Goal: Task Accomplishment & Management: Use online tool/utility

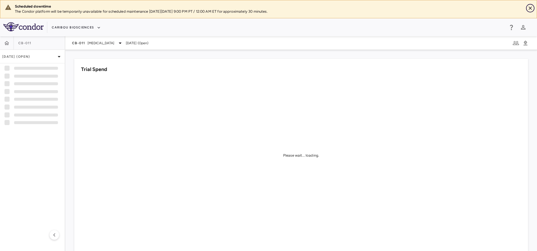
click at [529, 9] on icon "Close" at bounding box center [530, 8] width 6 height 6
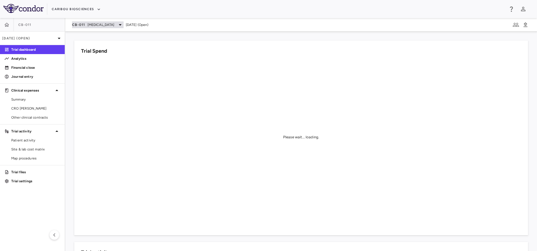
click at [104, 27] on span "[MEDICAL_DATA]" at bounding box center [100, 24] width 27 height 5
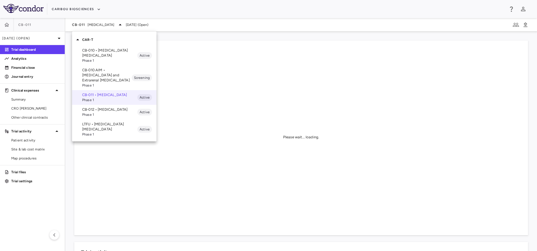
click at [50, 7] on div at bounding box center [268, 125] width 537 height 251
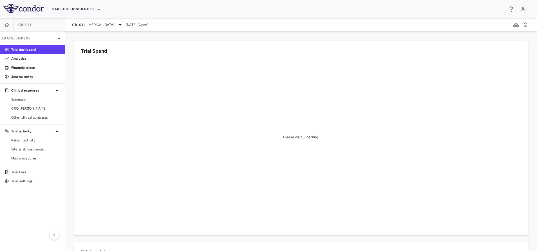
click at [69, 9] on div "CAR-T CB-010 • [MEDICAL_DATA] [MEDICAL_DATA] Phase 1 Active CB-010 AIM • [MEDIC…" at bounding box center [268, 125] width 537 height 251
click at [69, 9] on button "Caribou Biosciences" at bounding box center [76, 9] width 49 height 9
click at [71, 52] on li "BridgeBio, Inc." at bounding box center [75, 54] width 47 height 8
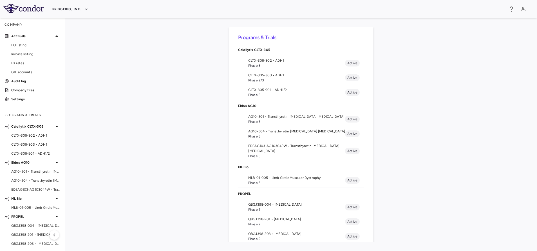
scroll to position [29, 0]
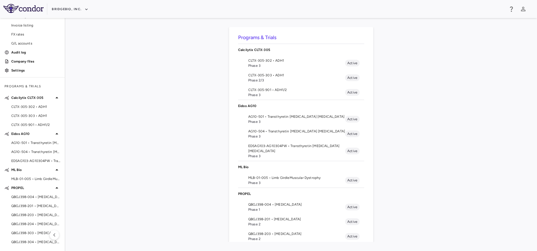
click at [190, 120] on div "Programs & Trials Calcilytix CLTX-305 CLTX-305-302 • ADH1 Phase 3 Active CLTX-3…" at bounding box center [300, 134] width 453 height 215
click at [160, 117] on div "Programs & Trials Calcilytix CLTX-305 CLTX-305-302 • ADH1 Phase 3 Active CLTX-3…" at bounding box center [300, 134] width 453 height 215
click at [478, 92] on div "Programs & Trials Calcilytix CLTX-305 CLTX-305-302 • ADH1 Phase 3 Active CLTX-3…" at bounding box center [300, 134] width 453 height 215
click at [262, 93] on span "Phase 3" at bounding box center [296, 94] width 97 height 5
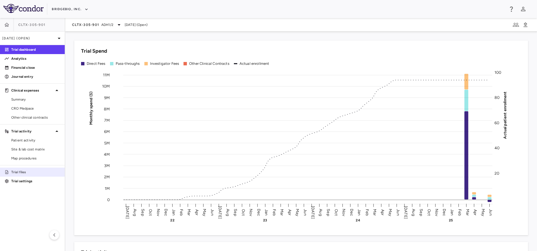
click at [19, 176] on link "Trial files" at bounding box center [32, 172] width 65 height 8
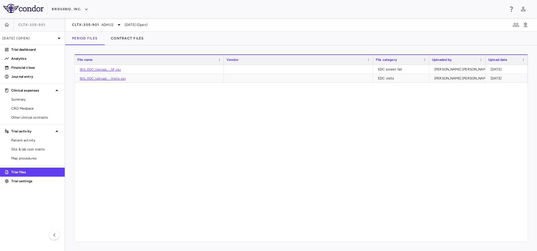
click at [146, 98] on div "901_EDC_Upload_-_SF.csv EDC screen fail [PERSON_NAME] [PERSON_NAME] [DATE] 901_…" at bounding box center [301, 153] width 453 height 177
click at [23, 141] on span "Patient activity" at bounding box center [35, 140] width 49 height 5
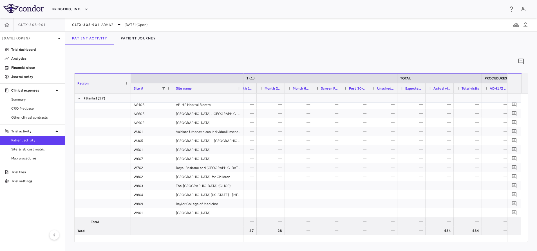
drag, startPoint x: 19, startPoint y: 172, endPoint x: 62, endPoint y: 142, distance: 52.0
click at [19, 172] on p "Trial files" at bounding box center [35, 171] width 49 height 5
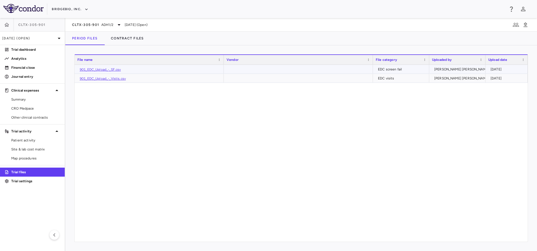
click at [118, 70] on link "901_EDC_Upload_-_SF.csv" at bounding box center [100, 70] width 41 height 4
click at [21, 150] on span "Site & lab cost matrix" at bounding box center [35, 149] width 49 height 5
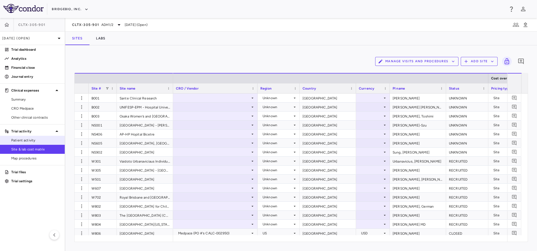
click at [27, 141] on span "Patient activity" at bounding box center [35, 140] width 49 height 5
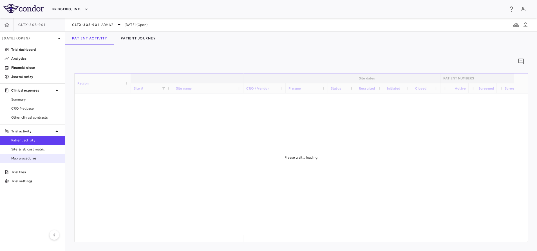
click at [27, 160] on span "Map procedures" at bounding box center [35, 158] width 49 height 5
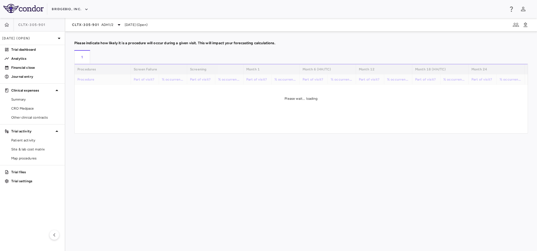
click at [30, 149] on span "Site & lab cost matrix" at bounding box center [35, 149] width 49 height 5
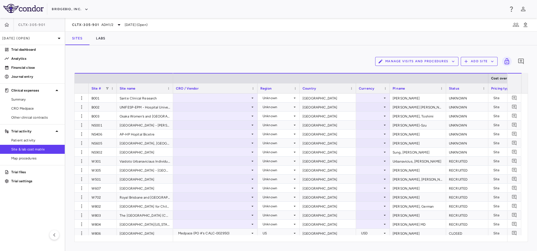
click at [453, 60] on icon "button" at bounding box center [452, 61] width 5 height 5
click at [455, 61] on div at bounding box center [268, 125] width 537 height 251
click at [455, 60] on div at bounding box center [268, 125] width 537 height 251
click at [452, 62] on icon "button" at bounding box center [452, 61] width 5 height 5
click at [404, 72] on li "Visit Schedules" at bounding box center [411, 72] width 60 height 8
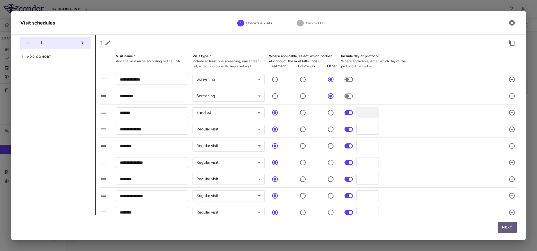
click at [507, 225] on button "Next" at bounding box center [506, 226] width 19 height 11
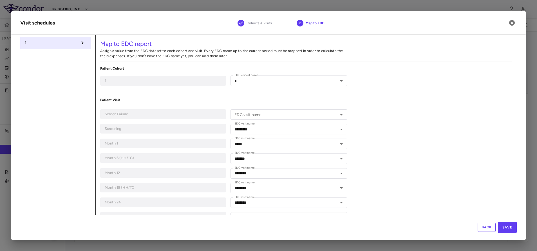
type input "*"
type input "*********"
type input "*****"
type input "*******"
type input "********"
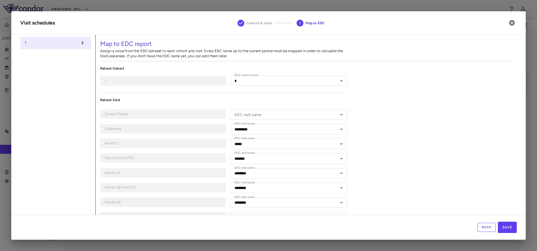
type input "********"
click at [340, 114] on icon "Open" at bounding box center [341, 114] width 3 height 1
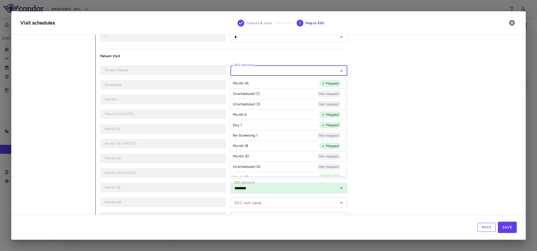
scroll to position [39, 0]
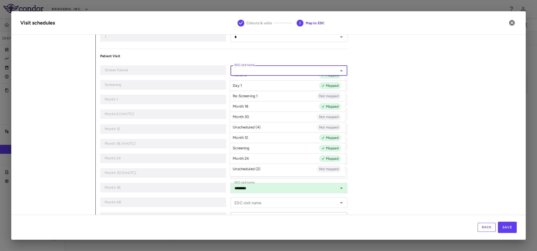
drag, startPoint x: 483, startPoint y: 115, endPoint x: 464, endPoint y: 120, distance: 20.3
click at [481, 116] on div "Map to EDC report Assign a value from the EDC dataset to each cohort and visit.…" at bounding box center [306, 145] width 421 height 308
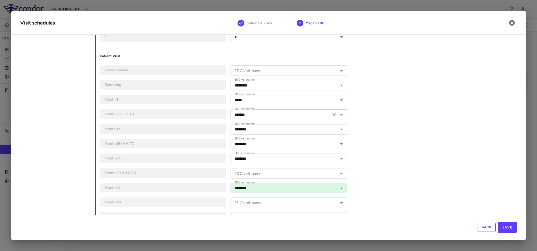
scroll to position [86, 0]
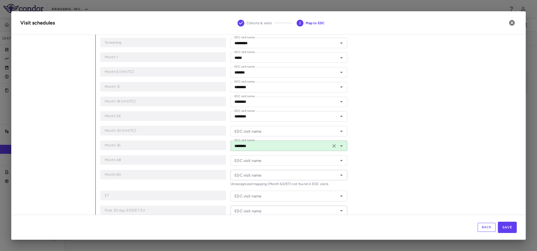
click at [338, 148] on icon "Open" at bounding box center [341, 145] width 7 height 7
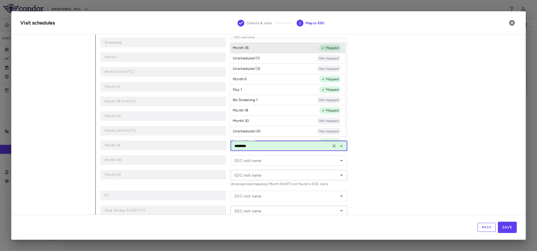
click at [378, 128] on div "Map to EDC report Assign a value from the EDC dataset to each cohort and visit.…" at bounding box center [306, 103] width 421 height 308
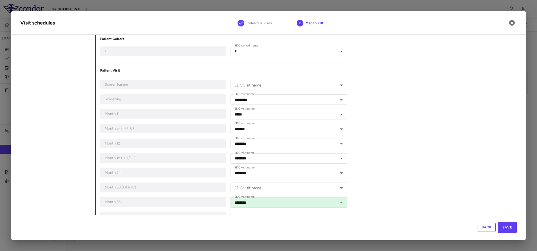
scroll to position [42, 0]
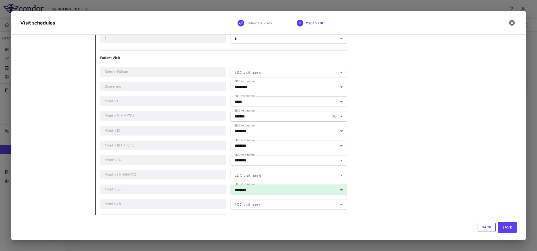
click at [338, 118] on icon "Open" at bounding box center [341, 116] width 7 height 7
click at [432, 102] on div "Map to EDC report Assign a value from the EDC dataset to each cohort and visit.…" at bounding box center [306, 146] width 421 height 308
click at [514, 20] on icon "button" at bounding box center [511, 22] width 7 height 7
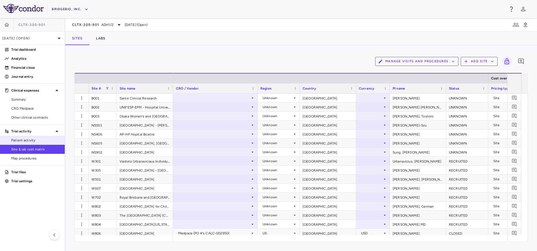
click at [16, 139] on span "Patient activity" at bounding box center [35, 140] width 49 height 5
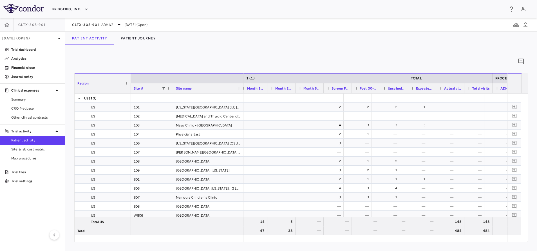
scroll to position [0, 463]
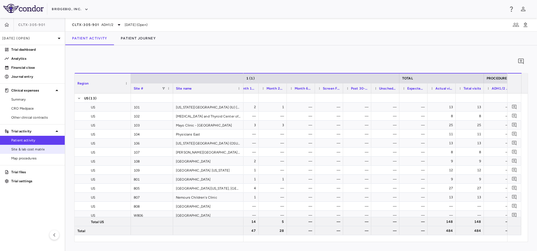
click at [24, 149] on span "Site & lab cost matrix" at bounding box center [35, 149] width 49 height 5
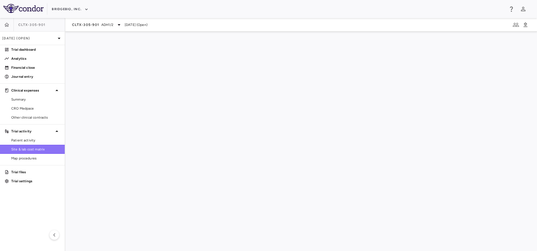
click at [30, 148] on span "Site & lab cost matrix" at bounding box center [35, 149] width 49 height 5
click at [30, 150] on span "Site & lab cost matrix" at bounding box center [35, 149] width 49 height 5
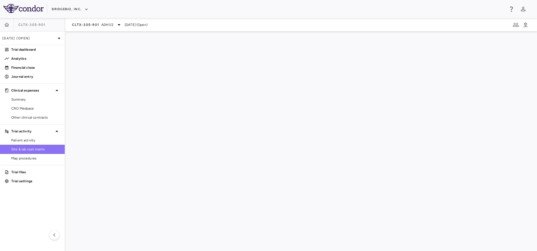
click at [30, 150] on span "Site & lab cost matrix" at bounding box center [35, 149] width 49 height 5
click at [27, 142] on span "Patient activity" at bounding box center [35, 140] width 49 height 5
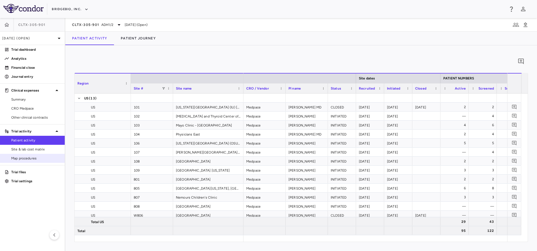
click at [19, 157] on span "Map procedures" at bounding box center [35, 158] width 49 height 5
click at [30, 146] on link "Site & lab cost matrix" at bounding box center [32, 149] width 65 height 8
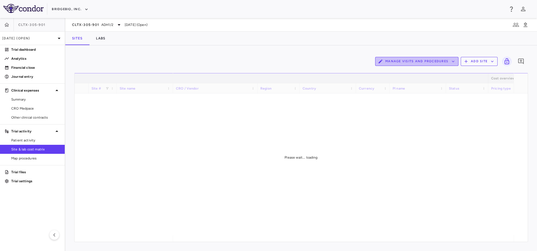
click at [431, 59] on button "Manage Visits and Procedures" at bounding box center [416, 61] width 83 height 9
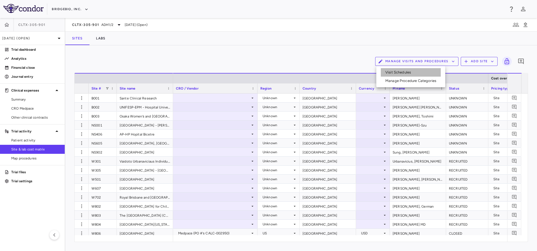
click at [397, 72] on li "Visit Schedules" at bounding box center [411, 72] width 60 height 8
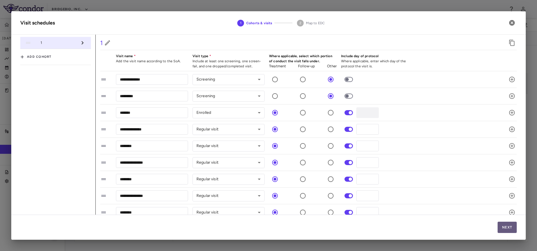
click at [515, 223] on button "Next" at bounding box center [506, 226] width 19 height 11
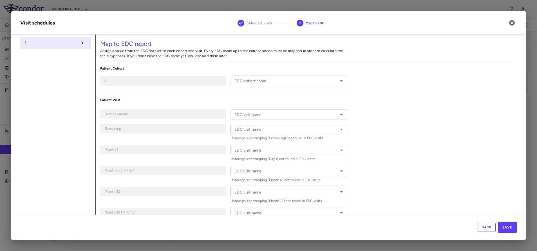
type input "*"
type input "*********"
type input "*****"
type input "*******"
type input "********"
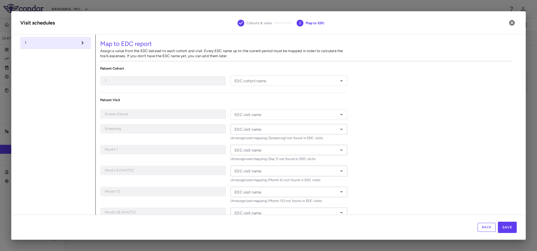
type input "********"
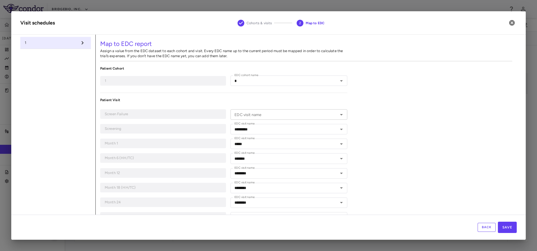
click at [338, 114] on icon "Open" at bounding box center [341, 114] width 7 height 7
click at [437, 136] on div "Map to EDC report Assign a value from the EDC dataset to each cohort and visit.…" at bounding box center [306, 189] width 421 height 308
click at [515, 22] on icon "button" at bounding box center [511, 22] width 7 height 7
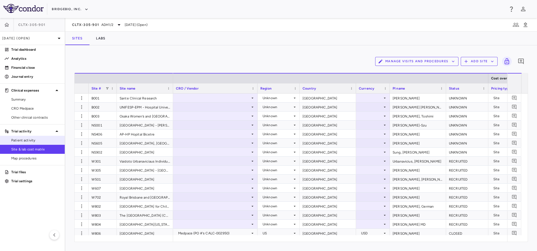
click at [29, 136] on link "Patient activity" at bounding box center [32, 140] width 65 height 8
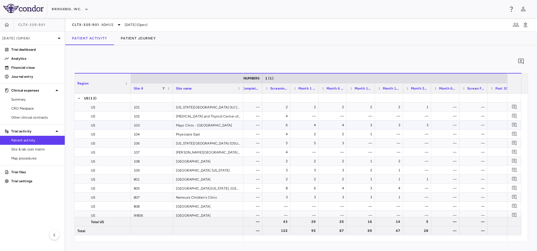
scroll to position [0, 391]
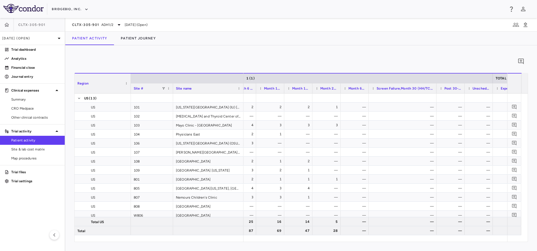
drag, startPoint x: 396, startPoint y: 87, endPoint x: 436, endPoint y: 91, distance: 39.8
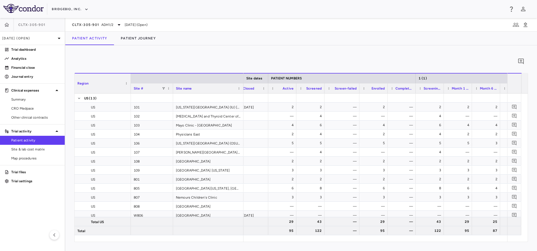
drag, startPoint x: 352, startPoint y: 88, endPoint x: 358, endPoint y: 91, distance: 7.2
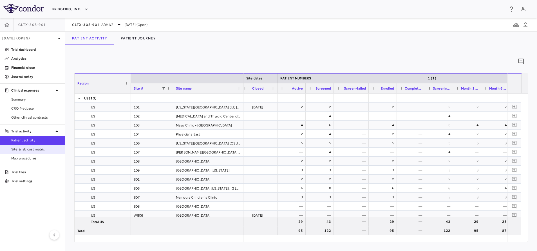
click at [27, 149] on span "Site & lab cost matrix" at bounding box center [35, 149] width 49 height 5
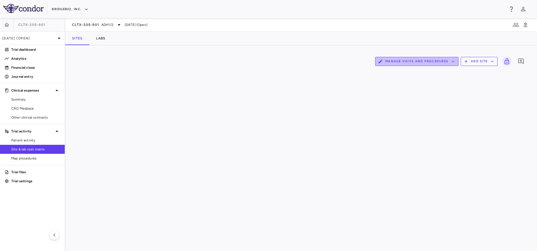
click at [453, 61] on icon "button" at bounding box center [452, 61] width 5 height 5
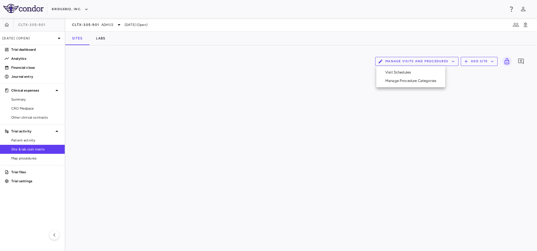
click at [399, 80] on li "Manage Procedure Categories" at bounding box center [411, 81] width 60 height 8
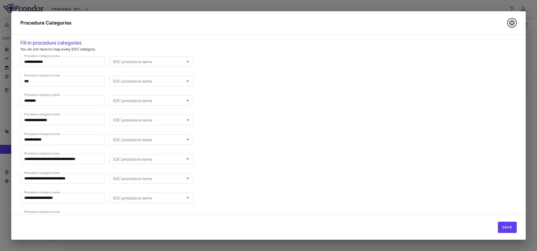
click at [512, 25] on icon "button" at bounding box center [512, 23] width 6 height 6
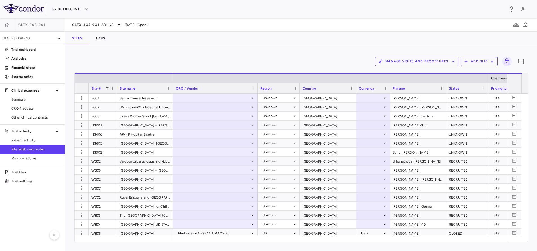
click at [416, 62] on button "Manage Visits and Procedures" at bounding box center [416, 61] width 83 height 9
click at [400, 72] on li "Visit Schedules" at bounding box center [411, 72] width 60 height 8
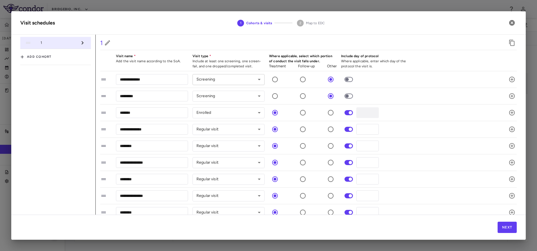
click at [259, 80] on body "Skip to sidebar Skip to main content BridgeBio, Inc. CLTX-305-901 Jun 2025 (Ope…" at bounding box center [268, 125] width 537 height 251
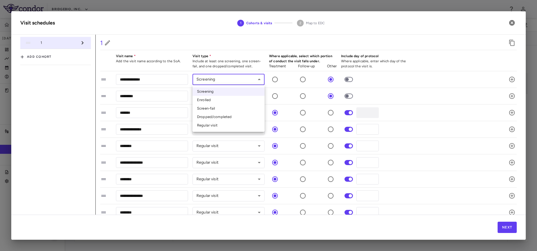
click at [210, 109] on li "Screen-fail" at bounding box center [228, 108] width 72 height 8
type input "**********"
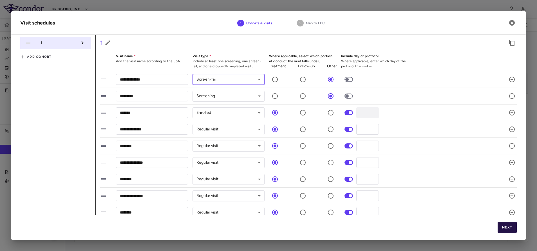
click at [513, 227] on button "Next" at bounding box center [506, 226] width 19 height 11
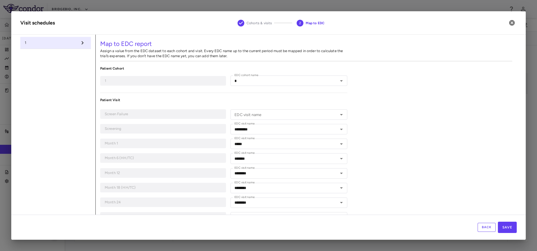
type input "*"
type input "*********"
type input "*****"
type input "*******"
type input "********"
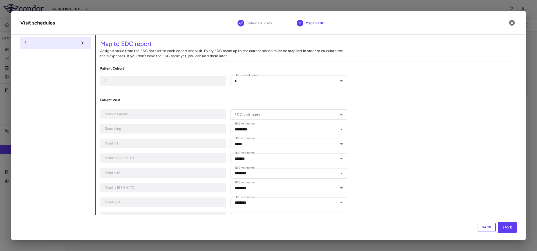
type input "********"
click at [256, 115] on input "EDC visit name" at bounding box center [284, 114] width 104 height 7
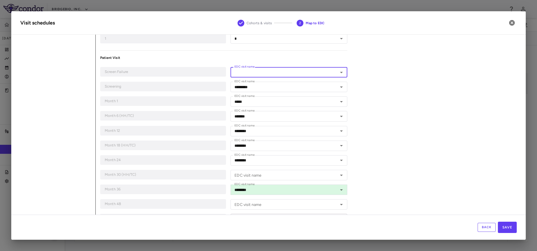
click at [465, 109] on div "Map to EDC report Assign a value from the EDC dataset to each cohort and visit.…" at bounding box center [306, 146] width 421 height 308
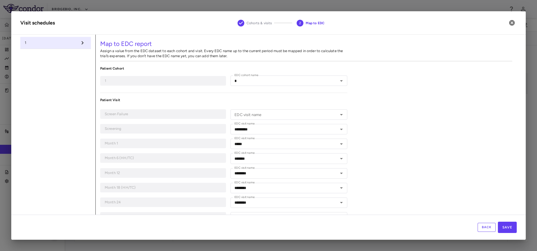
click at [156, 116] on p "Screen Failure" at bounding box center [163, 113] width 117 height 5
drag, startPoint x: 107, startPoint y: 112, endPoint x: 127, endPoint y: 114, distance: 19.8
click at [127, 114] on p "Screen Failure" at bounding box center [163, 113] width 117 height 5
click at [480, 227] on button "Back" at bounding box center [486, 227] width 18 height 9
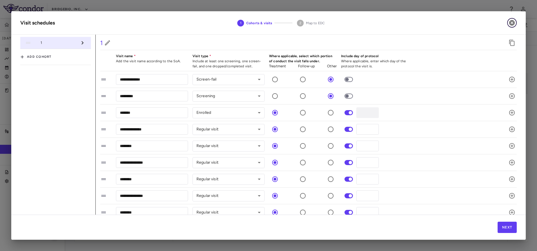
click at [511, 23] on icon "button" at bounding box center [511, 22] width 7 height 7
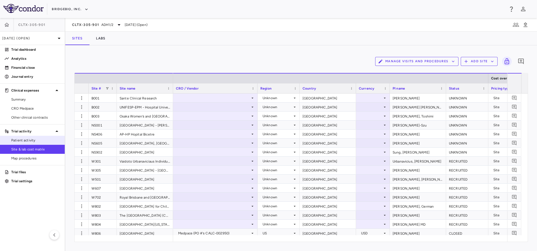
click at [25, 138] on span "Patient activity" at bounding box center [35, 140] width 49 height 5
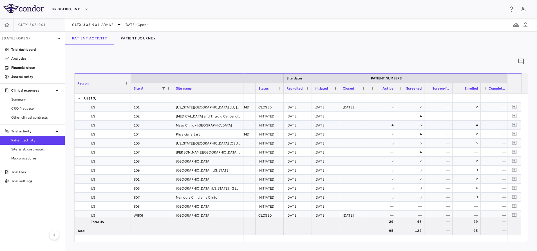
scroll to position [0, 78]
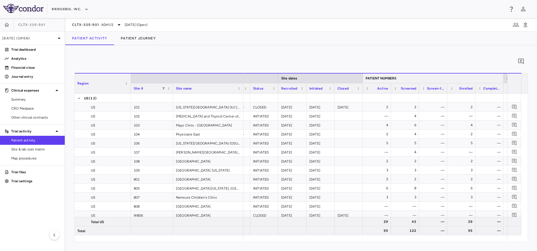
click at [381, 77] on span "PATIENT NUMBERS" at bounding box center [380, 78] width 31 height 4
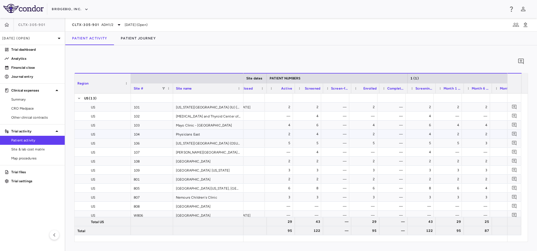
scroll to position [0, 176]
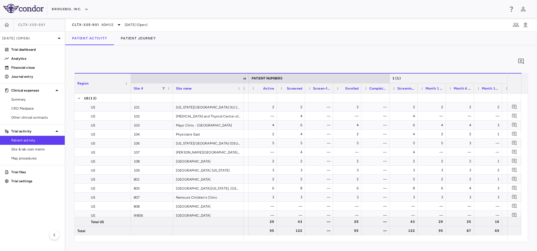
click at [408, 77] on div "1 (1)" at bounding box center [530, 78] width 276 height 7
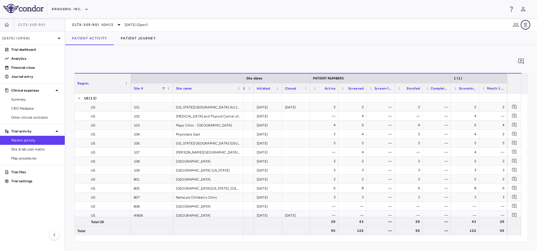
click at [526, 28] on icon "button" at bounding box center [525, 24] width 7 height 7
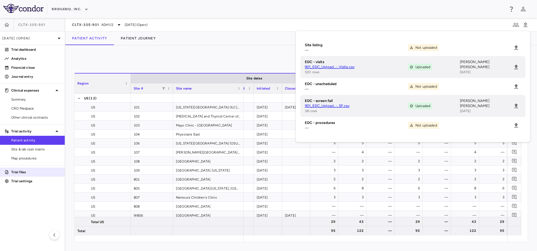
click at [19, 172] on p "Trial files" at bounding box center [35, 171] width 49 height 5
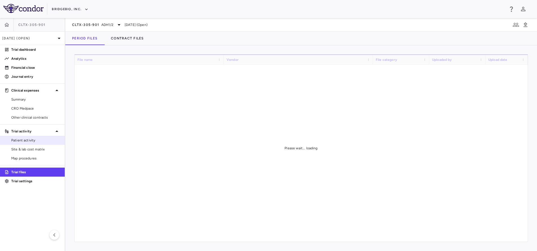
click at [26, 139] on span "Patient activity" at bounding box center [35, 140] width 49 height 5
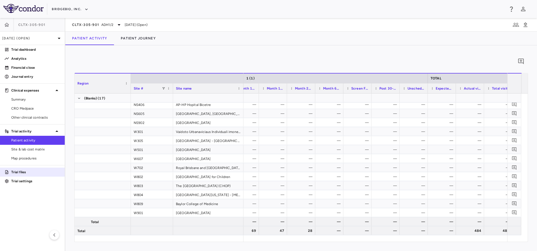
click at [10, 171] on div "Trial files" at bounding box center [34, 171] width 51 height 5
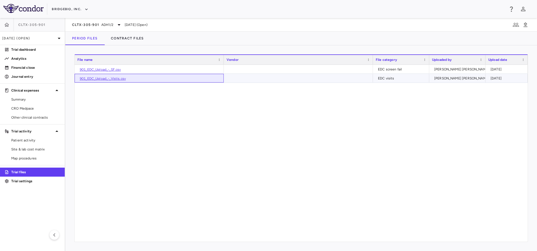
click at [105, 81] on div "901_EDC_Upload_-_Vistis.csv" at bounding box center [149, 78] width 149 height 9
click at [107, 79] on link "901_EDC_Upload_-_Vistis.csv" at bounding box center [103, 79] width 46 height 4
click at [25, 143] on link "Patient activity" at bounding box center [32, 140] width 65 height 8
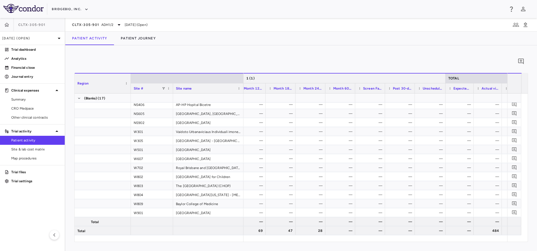
drag, startPoint x: 428, startPoint y: 77, endPoint x: 446, endPoint y: 81, distance: 18.0
click at [446, 81] on div at bounding box center [445, 78] width 2 height 10
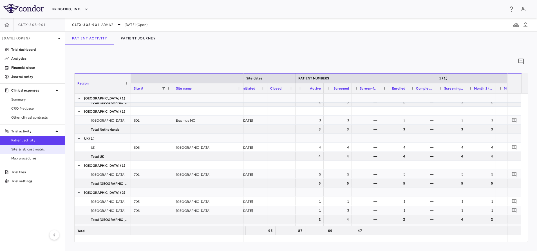
scroll to position [401, 0]
click at [21, 152] on link "Site & lab cost matrix" at bounding box center [32, 149] width 65 height 8
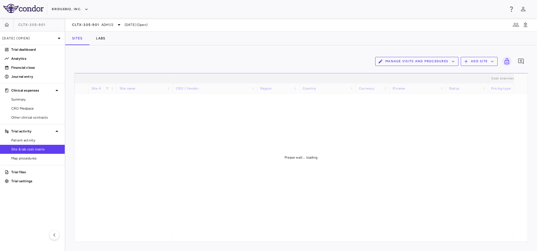
click at [408, 60] on button "Manage Visits and Procedures" at bounding box center [416, 61] width 83 height 9
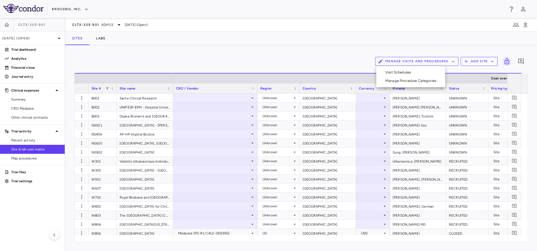
click at [396, 71] on li "Visit Schedules" at bounding box center [411, 72] width 60 height 8
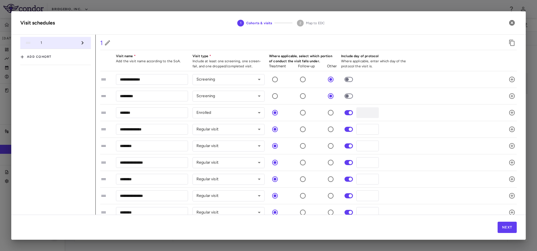
click at [62, 47] on li "1" at bounding box center [55, 43] width 71 height 12
click at [66, 43] on span "1" at bounding box center [59, 42] width 37 height 5
click at [87, 45] on li "1" at bounding box center [55, 43] width 71 height 12
click at [81, 41] on div at bounding box center [82, 43] width 9 height 10
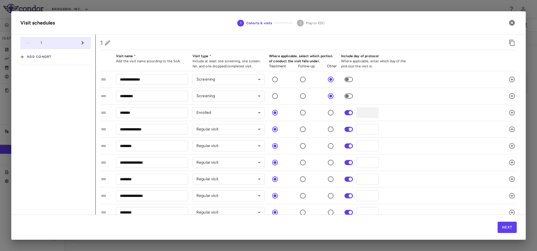
drag, startPoint x: 81, startPoint y: 41, endPoint x: 60, endPoint y: 96, distance: 59.6
click at [60, 96] on div "1 Add cohort" at bounding box center [57, 169] width 75 height 269
click at [506, 227] on button "Next" at bounding box center [506, 226] width 19 height 11
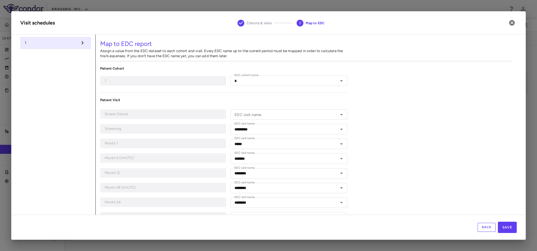
type input "*"
type input "*********"
type input "*****"
type input "*******"
type input "********"
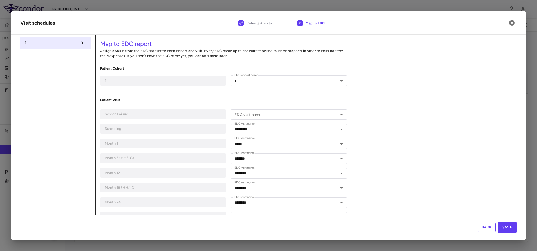
type input "********"
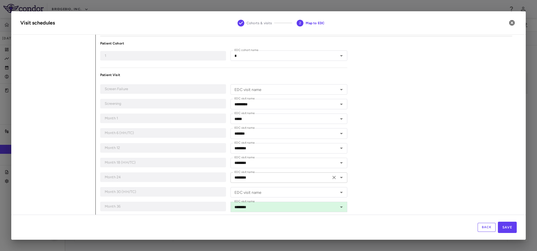
scroll to position [42, 0]
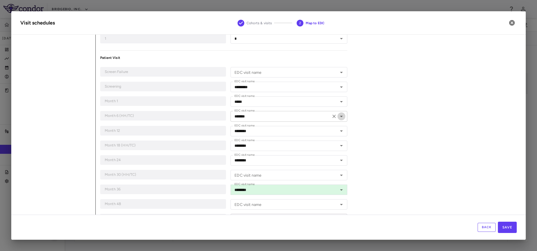
click at [340, 118] on icon "Open" at bounding box center [341, 116] width 7 height 7
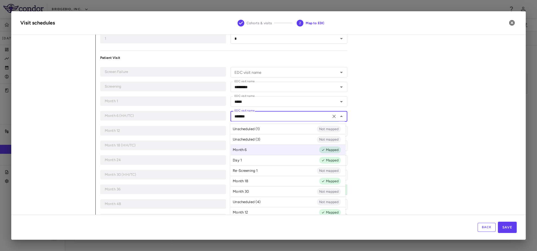
scroll to position [0, 0]
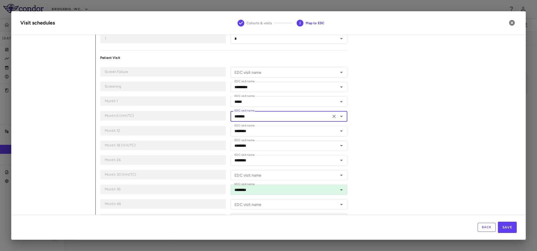
click at [339, 116] on icon "Open" at bounding box center [341, 116] width 7 height 7
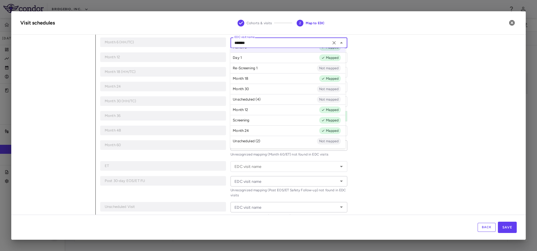
scroll to position [128, 0]
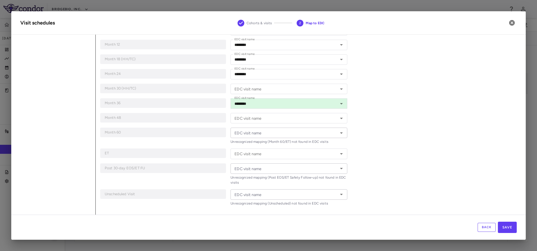
click at [388, 101] on div "Map to EDC report Assign a value from the EDC dataset to each cohort and visit.…" at bounding box center [306, 60] width 421 height 308
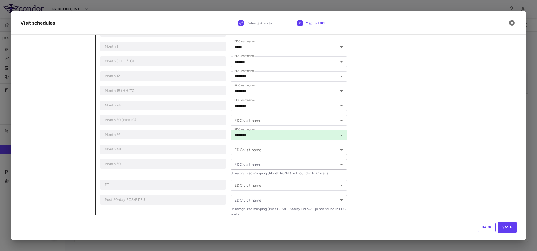
scroll to position [86, 0]
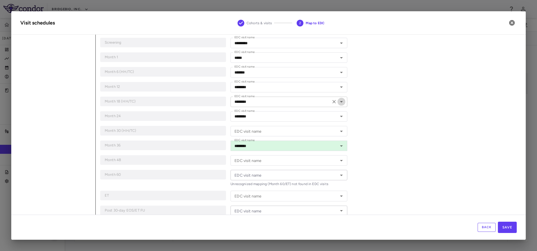
click at [338, 103] on icon "Open" at bounding box center [341, 101] width 7 height 7
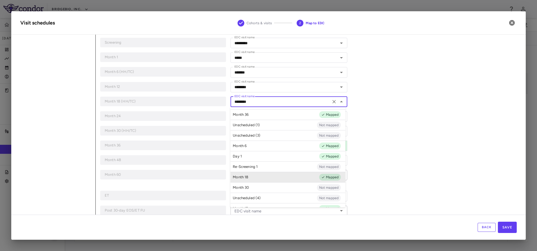
click at [338, 103] on icon "Close" at bounding box center [341, 101] width 7 height 7
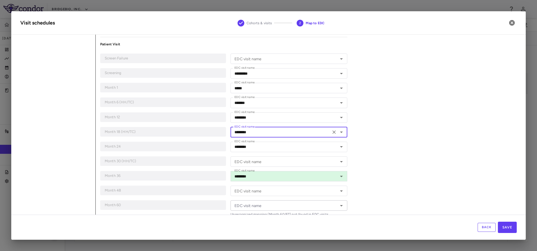
scroll to position [44, 0]
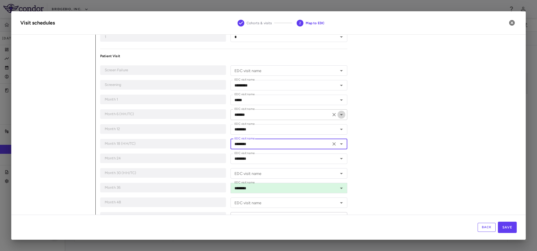
click at [339, 113] on icon "Open" at bounding box center [341, 114] width 7 height 7
click at [417, 104] on div "Map to EDC report Assign a value from the EDC dataset to each cohort and visit.…" at bounding box center [306, 145] width 421 height 308
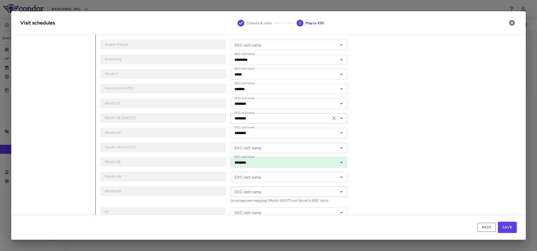
scroll to position [86, 0]
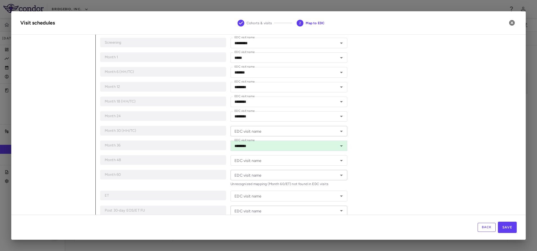
click at [338, 131] on icon "Open" at bounding box center [341, 131] width 7 height 7
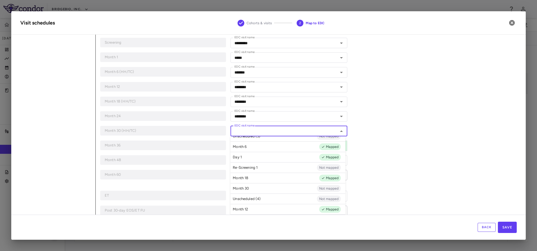
scroll to position [40, 0]
click at [381, 112] on div "Map to EDC report Assign a value from the EDC dataset to each cohort and visit.…" at bounding box center [306, 103] width 421 height 308
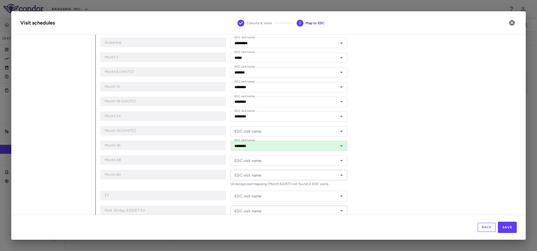
scroll to position [128, 0]
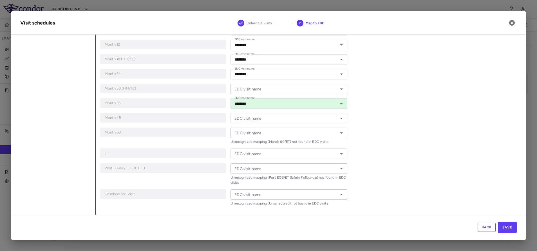
click at [338, 89] on icon "Open" at bounding box center [341, 89] width 7 height 7
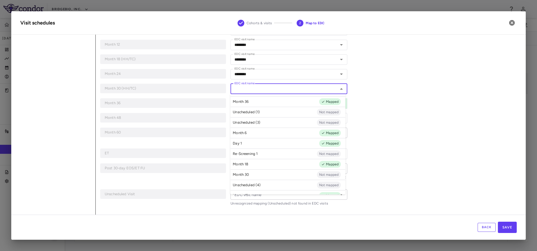
drag, startPoint x: 255, startPoint y: 175, endPoint x: 259, endPoint y: 167, distance: 9.2
click at [255, 176] on li "Month 30 Not mapped" at bounding box center [287, 174] width 115 height 10
type input "********"
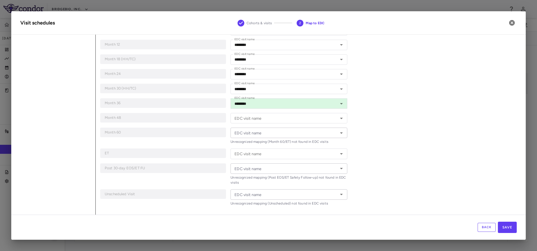
click at [394, 114] on div "Map to EDC report Assign a value from the EDC dataset to each cohort and visit.…" at bounding box center [306, 60] width 421 height 308
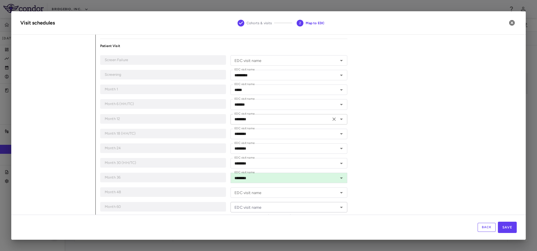
scroll to position [44, 0]
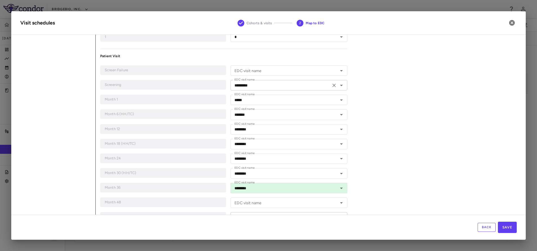
click at [341, 85] on icon "Open" at bounding box center [341, 85] width 7 height 7
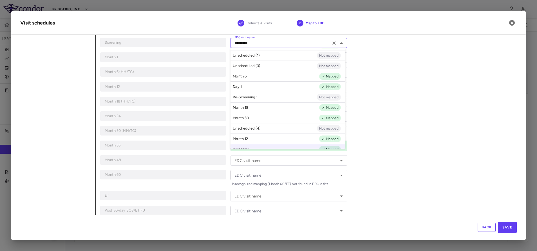
scroll to position [0, 0]
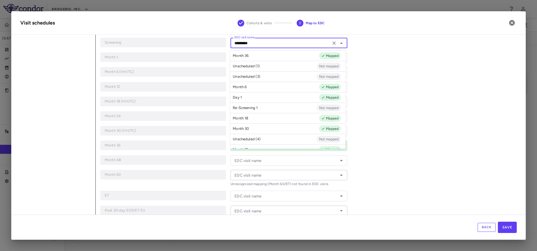
click at [398, 112] on div "Map to EDC report Assign a value from the EDC dataset to each cohort and visit.…" at bounding box center [306, 103] width 421 height 308
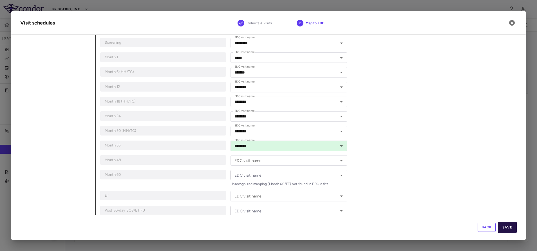
click at [506, 228] on button "Save" at bounding box center [507, 226] width 19 height 11
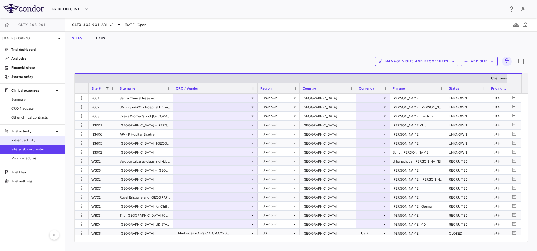
click at [40, 141] on span "Patient activity" at bounding box center [35, 140] width 49 height 5
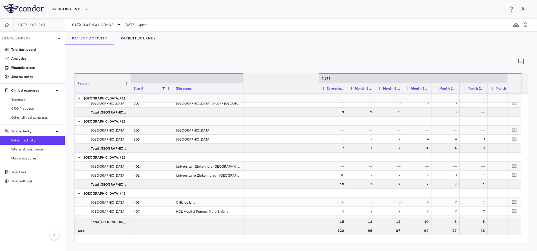
scroll to position [0, 408]
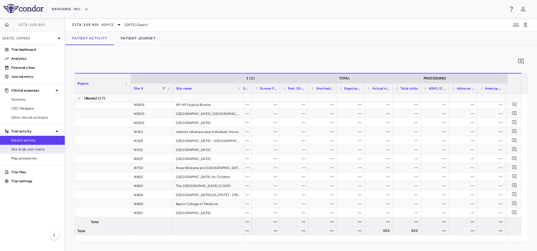
click at [28, 148] on span "Site & lab cost matrix" at bounding box center [35, 149] width 49 height 5
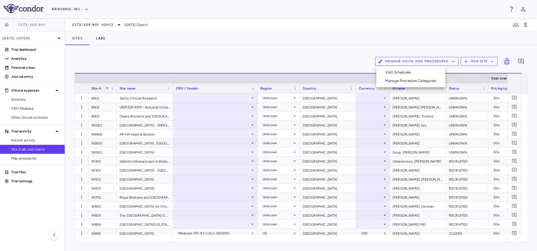
click at [404, 74] on li "Visit Schedules" at bounding box center [411, 72] width 60 height 8
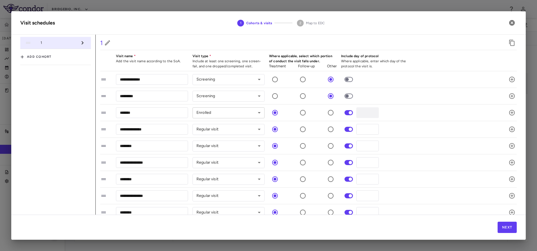
scroll to position [89, 0]
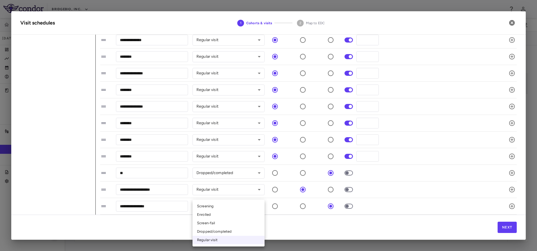
click at [219, 204] on body "Skip to sidebar Skip to main content BridgeBio, Inc. CLTX-305-901 [DATE] (Open)…" at bounding box center [268, 125] width 537 height 251
click at [3, 186] on div at bounding box center [268, 125] width 537 height 251
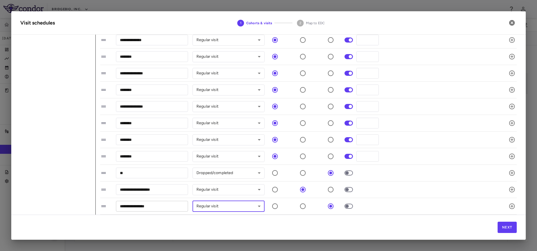
click at [161, 205] on input "**********" at bounding box center [152, 206] width 72 height 10
type input "**********"
click at [393, 201] on div "**********" at bounding box center [301, 206] width 403 height 12
click at [508, 204] on icon "button" at bounding box center [511, 206] width 7 height 7
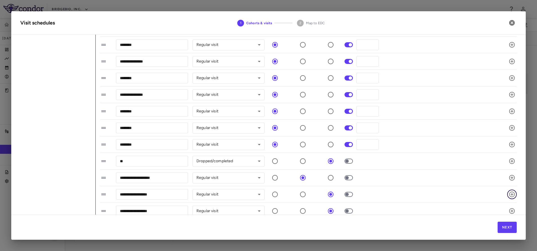
scroll to position [106, 0]
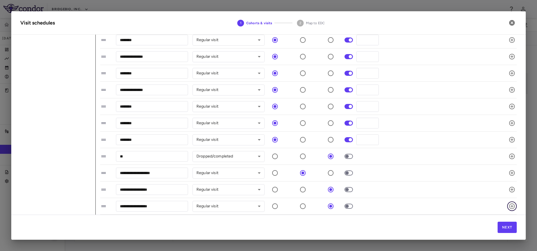
click at [508, 205] on icon "button" at bounding box center [511, 206] width 7 height 7
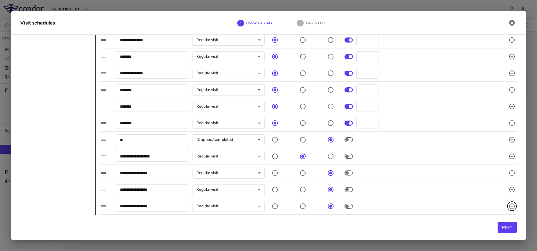
click at [509, 204] on icon "button" at bounding box center [512, 206] width 6 height 6
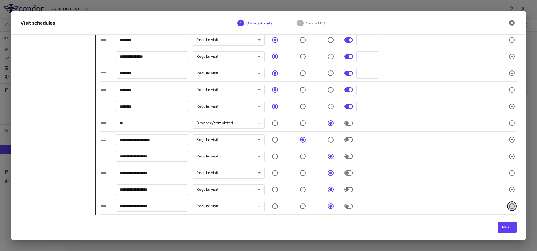
click at [508, 205] on icon "button" at bounding box center [511, 206] width 7 height 7
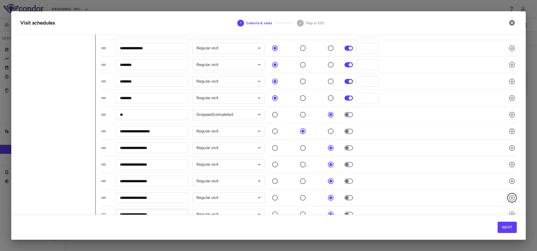
scroll to position [156, 0]
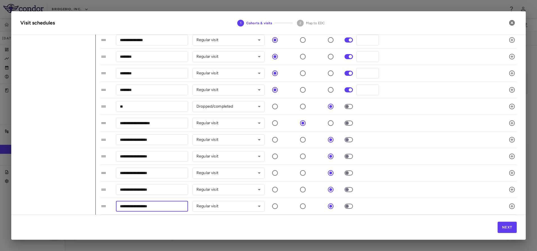
drag, startPoint x: 161, startPoint y: 207, endPoint x: 101, endPoint y: 207, distance: 59.6
click at [101, 207] on div "**********" at bounding box center [301, 206] width 403 height 12
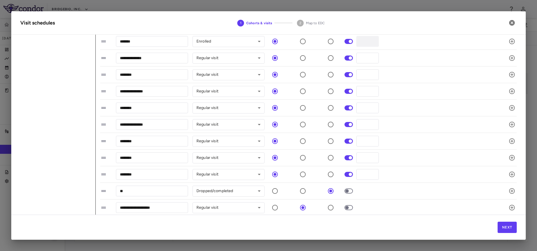
scroll to position [29, 0]
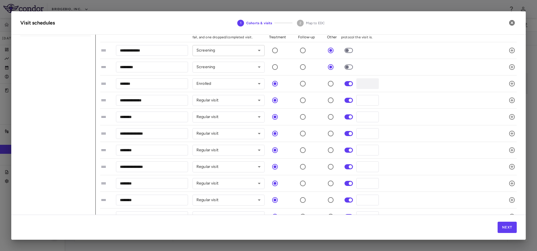
type input "**********"
click at [257, 51] on body "Skip to sidebar Skip to main content BridgeBio, Inc. CLTX-305-901 Jun 2025 (Ope…" at bounding box center [268, 125] width 537 height 251
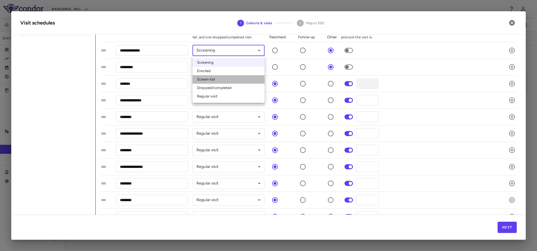
click at [213, 78] on li "Screen-fail" at bounding box center [228, 79] width 72 height 8
type input "**********"
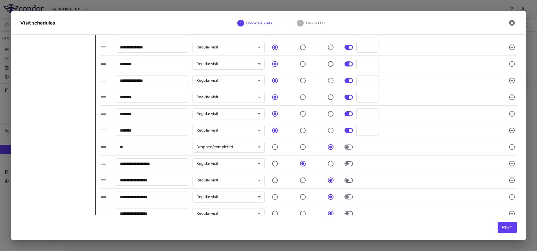
scroll to position [156, 0]
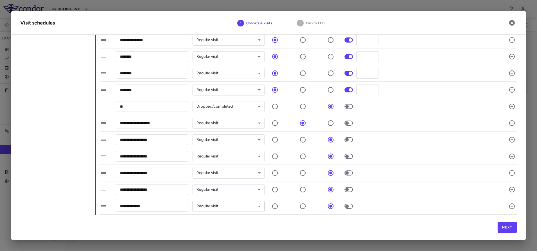
click at [244, 203] on body "Skip to sidebar Skip to main content BridgeBio, Inc. CLTX-305-901 Jun 2025 (Ope…" at bounding box center [268, 125] width 537 height 251
click at [61, 111] on div at bounding box center [268, 125] width 537 height 251
click at [224, 206] on body "Skip to sidebar Skip to main content BridgeBio, Inc. CLTX-305-901 Jun 2025 (Ope…" at bounding box center [268, 125] width 537 height 251
click at [212, 207] on li "Screening" at bounding box center [228, 206] width 72 height 8
type input "********"
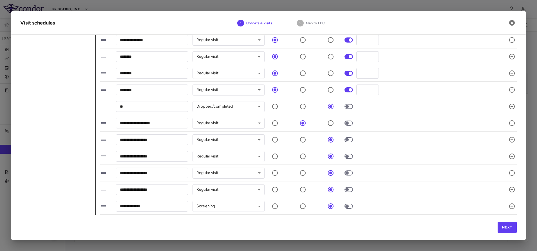
click at [31, 177] on div "1 Add cohort" at bounding box center [57, 46] width 75 height 335
click at [511, 224] on button "Next" at bounding box center [506, 226] width 19 height 11
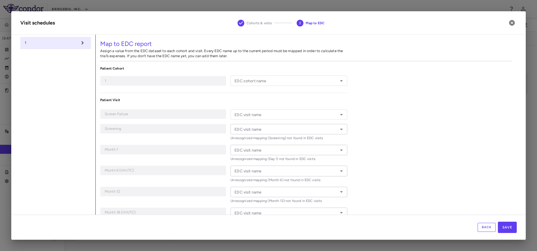
type input "*"
type input "*********"
type input "*****"
type input "*******"
type input "********"
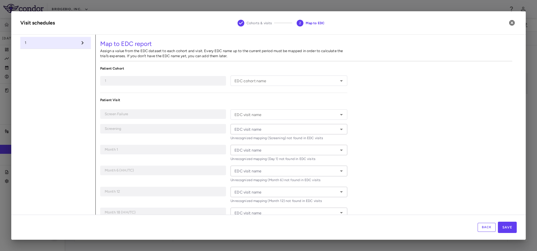
type input "********"
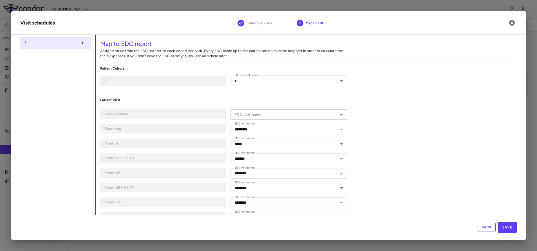
click at [255, 117] on input "EDC visit name" at bounding box center [284, 114] width 104 height 7
click at [434, 172] on div "Map to EDC report Assign a value from the EDC dataset to each cohort and visit.…" at bounding box center [306, 218] width 421 height 367
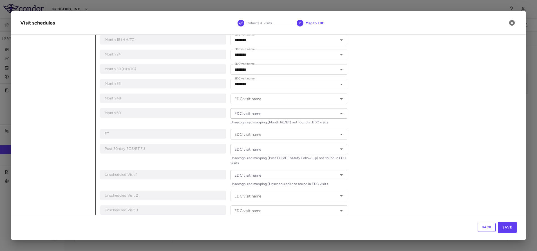
scroll to position [187, 0]
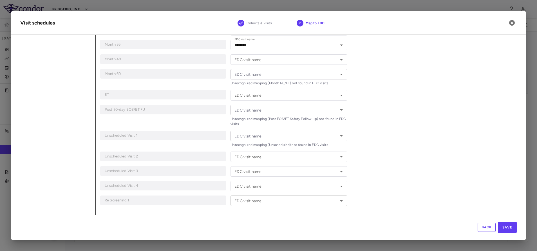
click at [275, 201] on input "EDC visit name" at bounding box center [284, 200] width 104 height 7
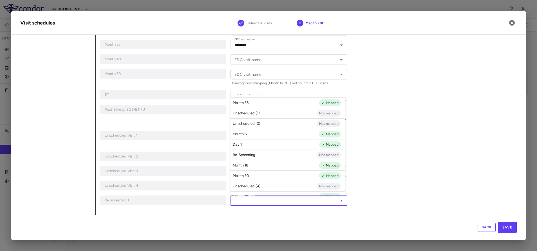
click at [254, 153] on p "Re-Screening 1" at bounding box center [245, 154] width 25 height 5
type input "**********"
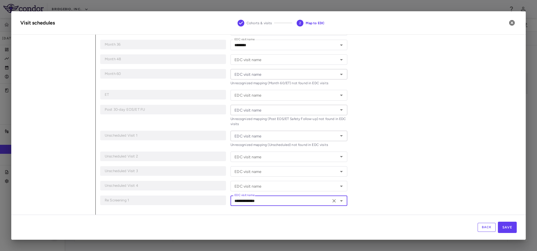
click at [264, 133] on input "EDC visit name" at bounding box center [284, 135] width 104 height 7
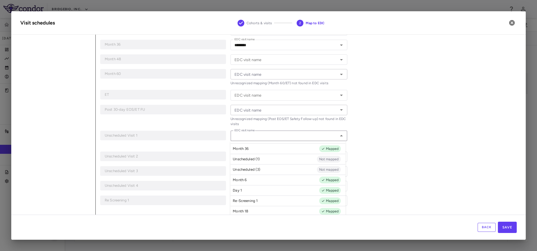
click at [259, 153] on li "Month 36 Mapped" at bounding box center [287, 148] width 115 height 10
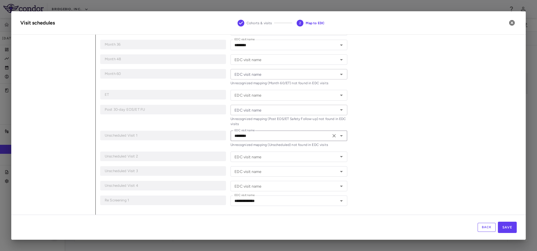
click at [342, 135] on div "******** EDC visit name" at bounding box center [288, 136] width 117 height 10
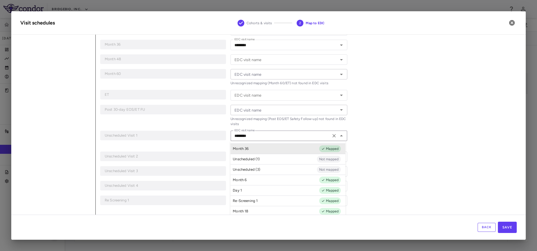
click at [338, 136] on icon "Close" at bounding box center [341, 135] width 7 height 7
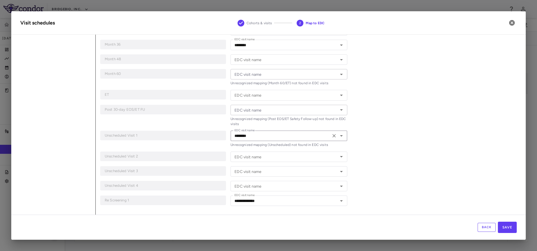
click at [339, 137] on icon "Open" at bounding box center [341, 135] width 7 height 7
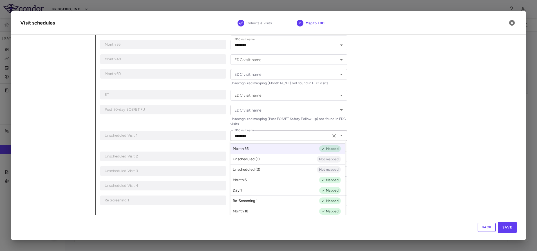
click at [257, 158] on p "Unscheduled (1)" at bounding box center [246, 158] width 27 height 5
type input "**********"
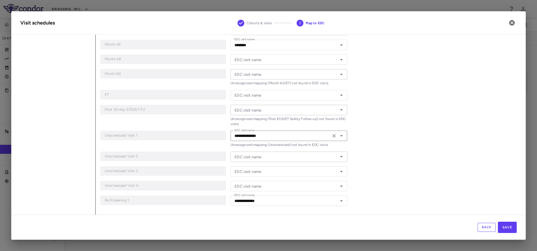
click at [338, 158] on icon "Open" at bounding box center [341, 156] width 7 height 7
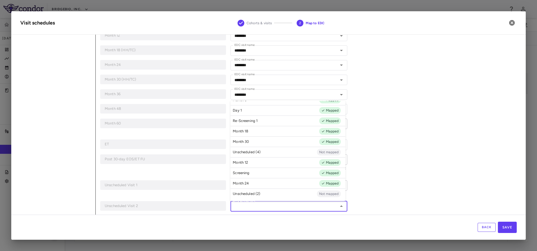
scroll to position [145, 0]
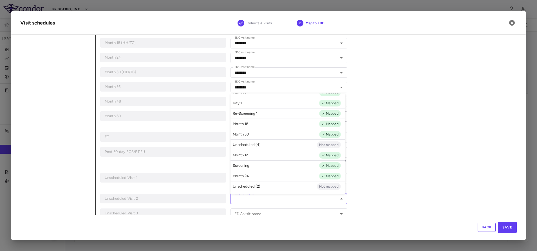
click at [260, 184] on li "Unscheduled (2) Not mapped" at bounding box center [287, 186] width 115 height 10
type input "**********"
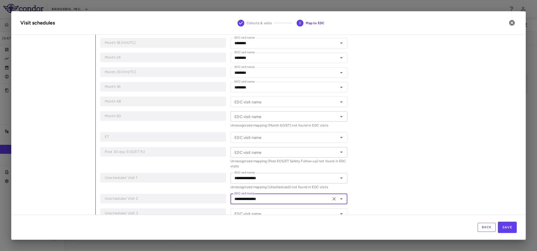
scroll to position [187, 0]
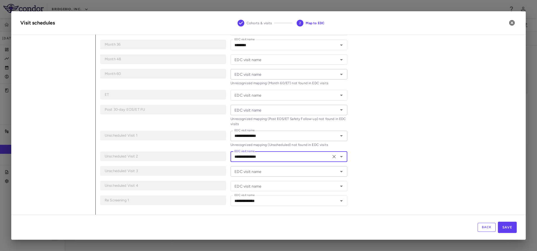
click at [339, 170] on icon "Open" at bounding box center [341, 171] width 7 height 7
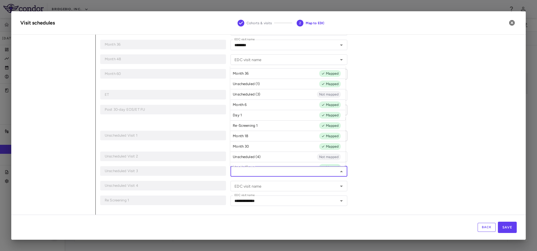
click at [269, 93] on li "Unscheduled (3) Not mapped" at bounding box center [287, 94] width 115 height 10
type input "**********"
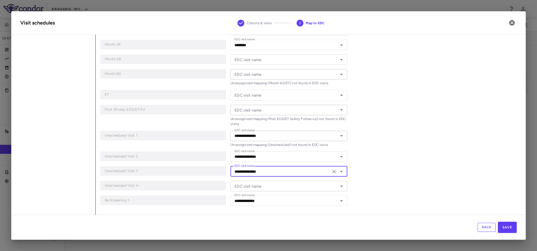
click at [338, 189] on icon "Open" at bounding box center [341, 186] width 7 height 7
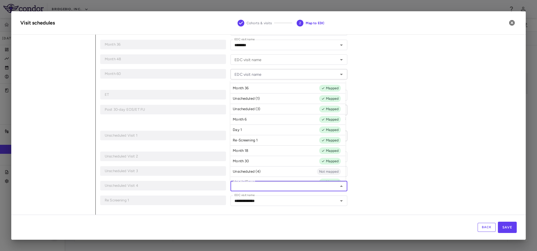
click at [251, 172] on p "Unscheduled (4)" at bounding box center [247, 171] width 28 height 5
type input "**********"
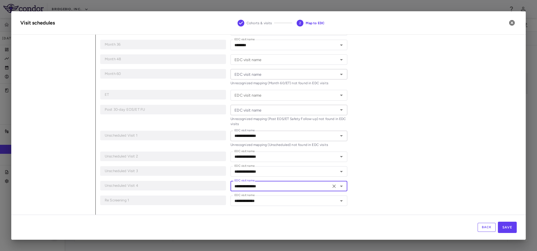
click at [402, 145] on div "Map to EDC report Assign a value from the EDC dataset to each cohort and visit.…" at bounding box center [306, 31] width 421 height 367
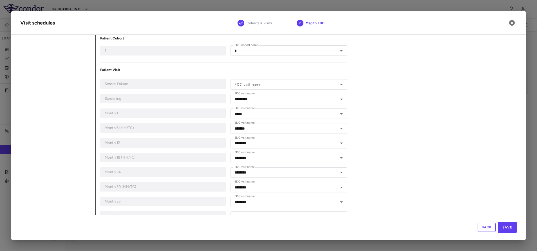
scroll to position [42, 0]
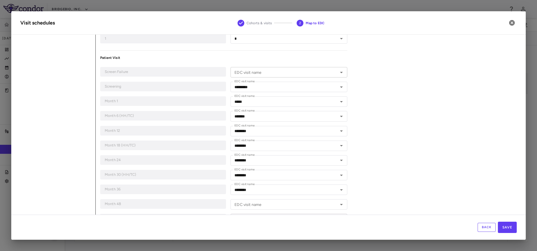
click at [339, 74] on icon "Open" at bounding box center [341, 72] width 7 height 7
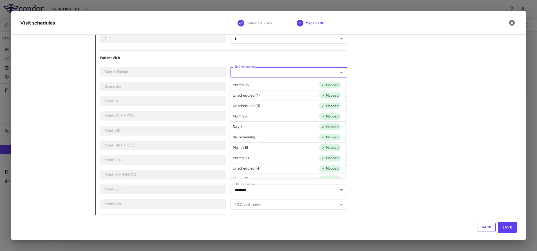
scroll to position [39, 0]
click at [416, 123] on div "Map to EDC report Assign a value from the EDC dataset to each cohort and visit.…" at bounding box center [306, 175] width 421 height 367
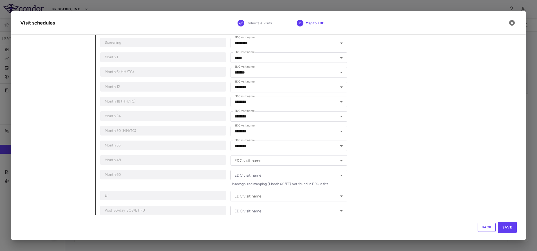
scroll to position [169, 0]
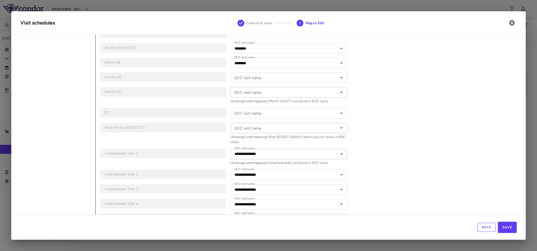
click at [340, 92] on icon "Open" at bounding box center [341, 92] width 3 height 1
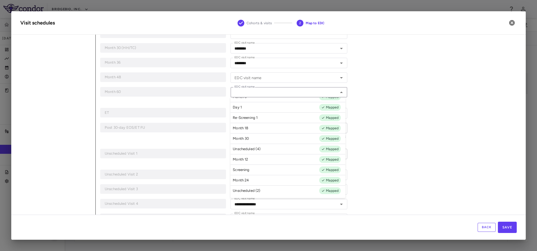
scroll to position [0, 0]
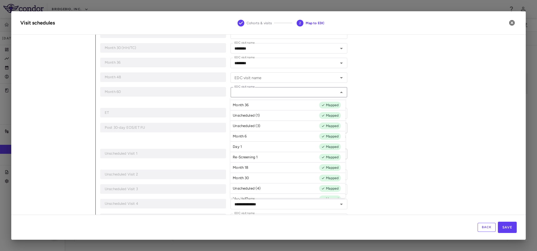
click at [466, 136] on div "Map to EDC report Assign a value from the EDC dataset to each cohort and visit.…" at bounding box center [306, 49] width 421 height 367
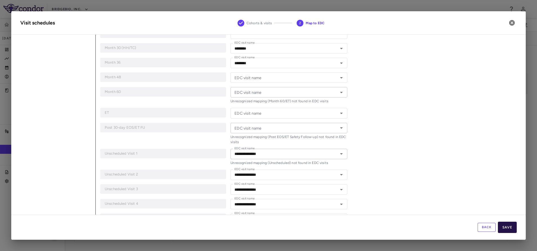
click at [512, 224] on button "Save" at bounding box center [507, 226] width 19 height 11
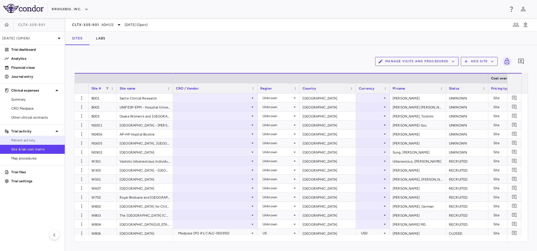
click at [33, 140] on span "Patient activity" at bounding box center [35, 140] width 49 height 5
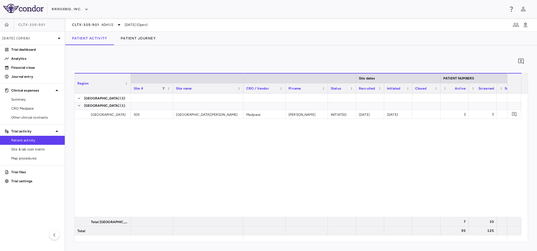
scroll to position [380, 0]
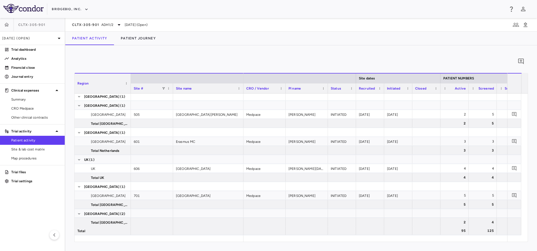
drag, startPoint x: 267, startPoint y: 241, endPoint x: 322, endPoint y: 241, distance: 54.9
click at [322, 241] on div "0 Region Drag here to set column labels Region Site # Site name UK" at bounding box center [300, 147] width 471 height 205
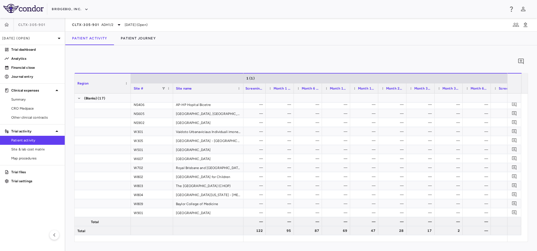
scroll to position [0, 324]
drag, startPoint x: 316, startPoint y: 89, endPoint x: 344, endPoint y: 90, distance: 28.2
click at [344, 90] on div at bounding box center [343, 88] width 2 height 10
drag, startPoint x: 37, startPoint y: 151, endPoint x: 55, endPoint y: 150, distance: 17.8
click at [37, 151] on span "Site & lab cost matrix" at bounding box center [35, 149] width 49 height 5
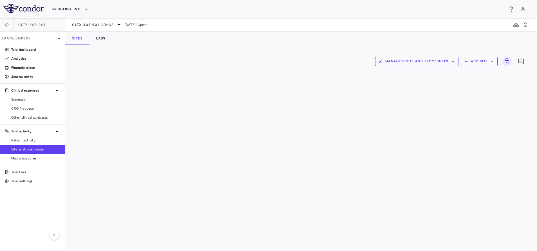
click at [454, 61] on icon "button" at bounding box center [452, 61] width 5 height 5
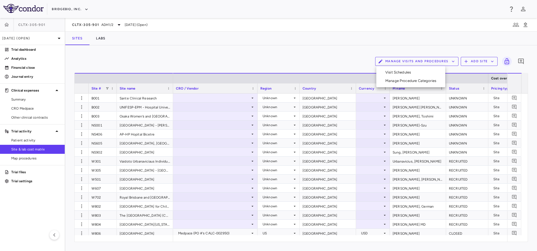
click at [391, 71] on li "Visit Schedules" at bounding box center [411, 72] width 60 height 8
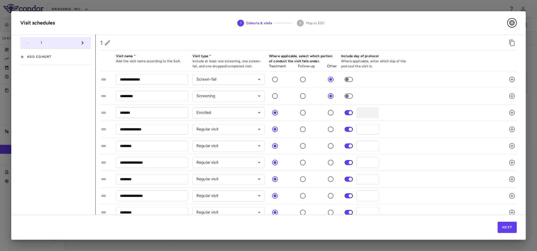
click at [510, 21] on icon "button" at bounding box center [512, 23] width 6 height 6
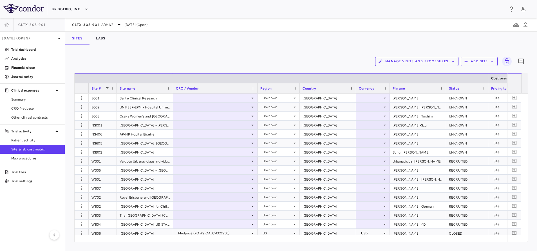
click at [19, 149] on span "Site & lab cost matrix" at bounding box center [35, 149] width 49 height 5
click at [29, 138] on span "Patient activity" at bounding box center [35, 140] width 49 height 5
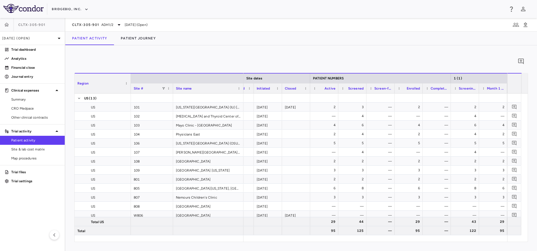
scroll to position [0, 175]
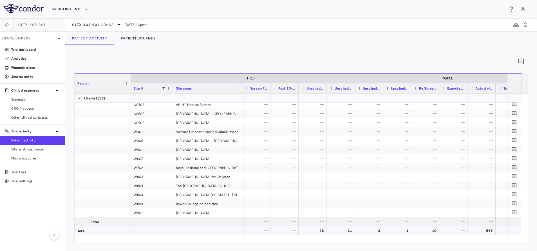
click at [426, 228] on div "10" at bounding box center [426, 230] width 20 height 9
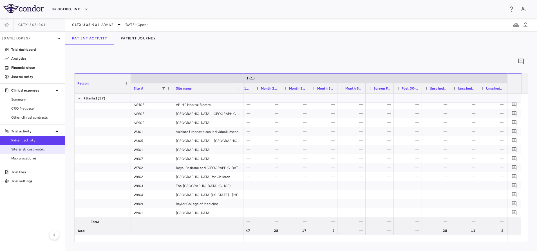
click at [43, 150] on span "Site & lab cost matrix" at bounding box center [35, 149] width 49 height 5
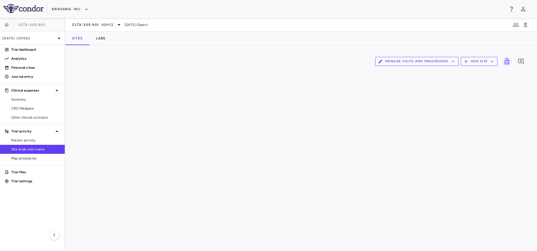
click at [434, 62] on button "Manage Visits and Procedures" at bounding box center [416, 61] width 83 height 9
click at [410, 74] on li "Visit Schedules" at bounding box center [411, 72] width 60 height 8
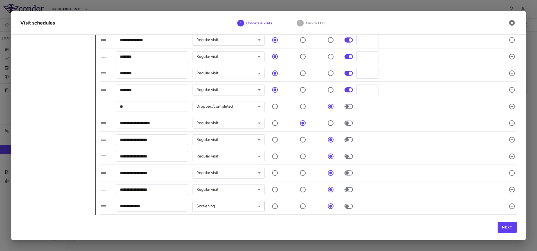
click at [230, 206] on body "Skip to sidebar Skip to main content BridgeBio, Inc. CLTX-305-901 Jun 2025 (Ope…" at bounding box center [268, 125] width 537 height 251
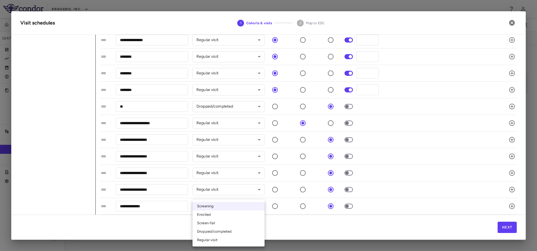
click at [230, 206] on li "Screening" at bounding box center [228, 206] width 72 height 8
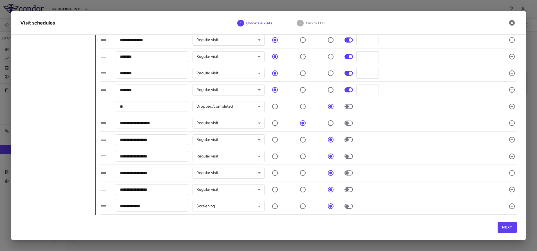
click at [215, 226] on div "Next" at bounding box center [268, 226] width 514 height 25
click at [510, 23] on icon "button" at bounding box center [512, 23] width 6 height 6
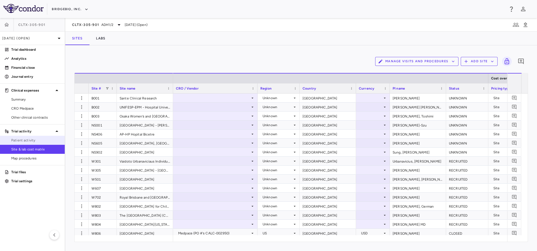
click at [18, 142] on span "Patient activity" at bounding box center [35, 140] width 49 height 5
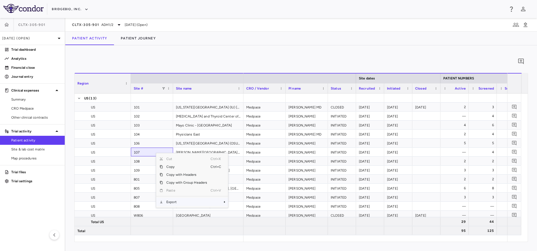
click at [177, 201] on span "Export" at bounding box center [187, 202] width 48 height 8
click at [246, 203] on span "CSV Export" at bounding box center [246, 204] width 26 height 8
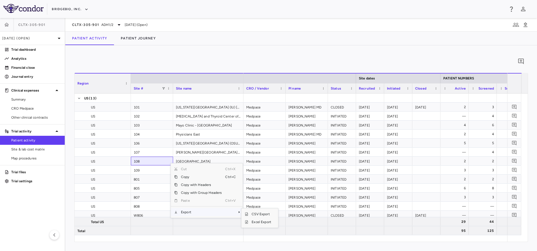
click at [186, 209] on span "Export" at bounding box center [202, 212] width 48 height 8
click at [224, 214] on span "Export" at bounding box center [202, 212] width 48 height 8
click at [255, 222] on span "Excel Export" at bounding box center [261, 222] width 26 height 8
click at [29, 148] on span "Site & lab cost matrix" at bounding box center [35, 149] width 49 height 5
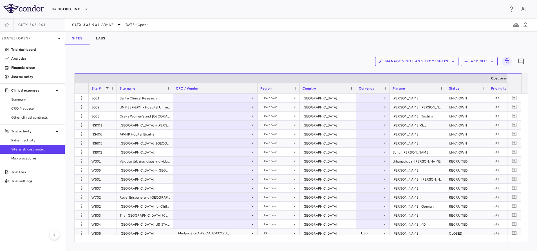
click at [431, 60] on button "Manage Visits and Procedures" at bounding box center [416, 61] width 83 height 9
click at [388, 72] on li "Visit Schedules" at bounding box center [411, 72] width 60 height 8
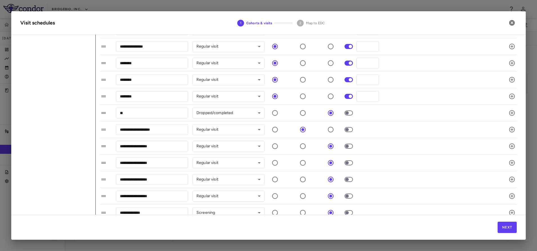
scroll to position [156, 0]
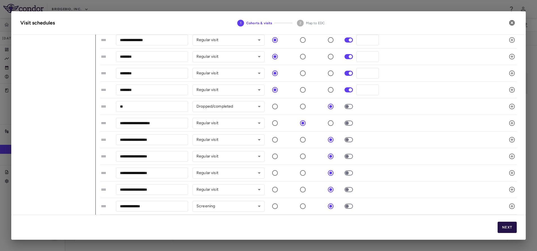
click at [506, 227] on button "Next" at bounding box center [506, 226] width 19 height 11
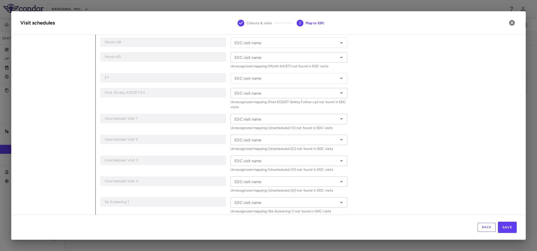
scroll to position [261, 0]
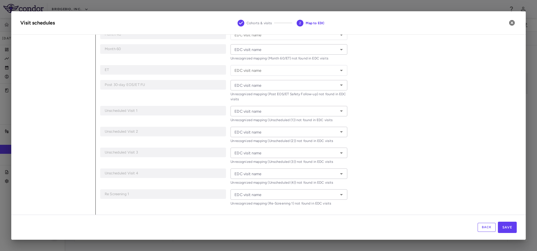
type input "*"
type input "*********"
type input "*****"
type input "*******"
type input "********"
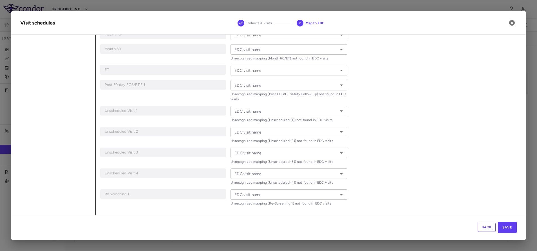
type input "********"
type input "**********"
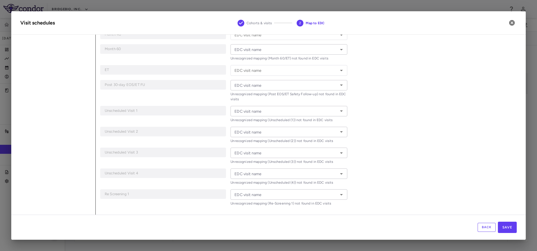
type input "**********"
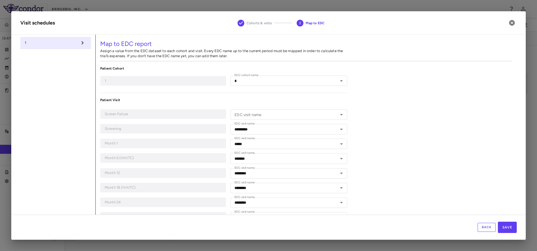
scroll to position [181, 0]
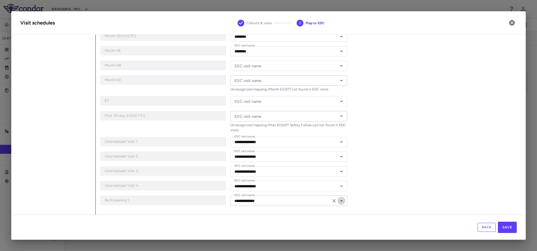
click at [338, 201] on icon "Open" at bounding box center [341, 200] width 7 height 7
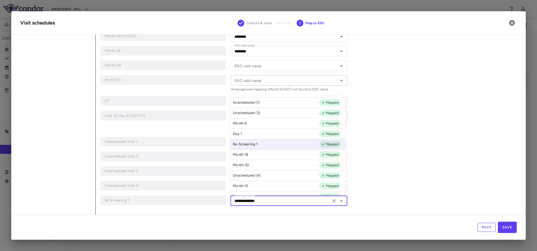
scroll to position [0, 0]
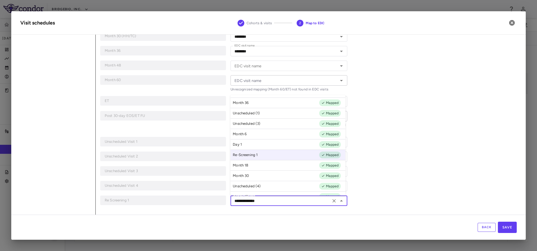
click at [414, 118] on div "Map to EDC report Assign a value from the EDC dataset to each cohort and visit.…" at bounding box center [306, 34] width 421 height 360
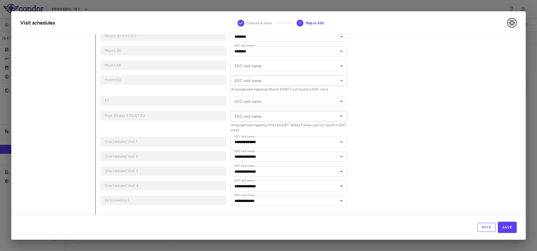
click at [511, 25] on icon "button" at bounding box center [512, 23] width 6 height 6
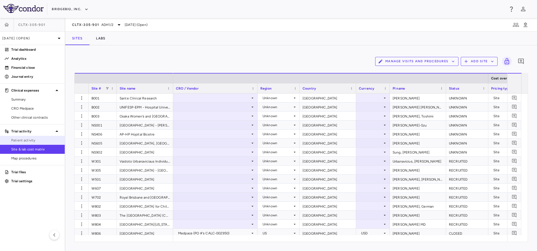
click at [13, 143] on link "Patient activity" at bounding box center [32, 140] width 65 height 8
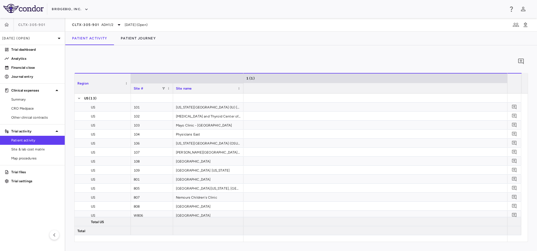
scroll to position [0, 1032]
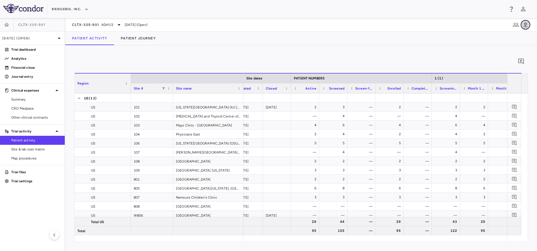
click at [524, 25] on icon "button" at bounding box center [525, 24] width 7 height 7
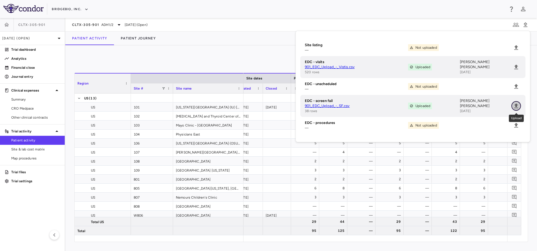
click at [516, 106] on icon "Upload" at bounding box center [516, 105] width 4 height 5
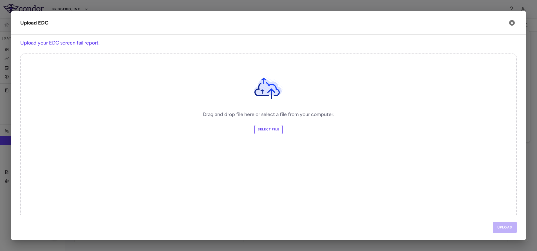
click at [268, 132] on label "Select file" at bounding box center [268, 129] width 28 height 9
click at [0, 0] on input "Select file" at bounding box center [0, 0] width 0 height 0
click at [501, 227] on button "Upload" at bounding box center [505, 226] width 24 height 11
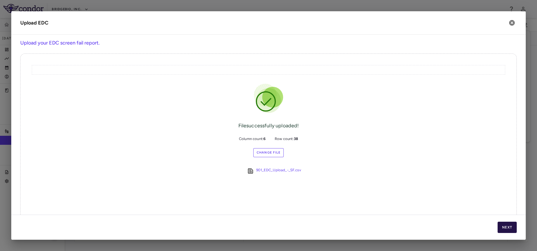
click at [505, 226] on button "Next" at bounding box center [506, 226] width 19 height 11
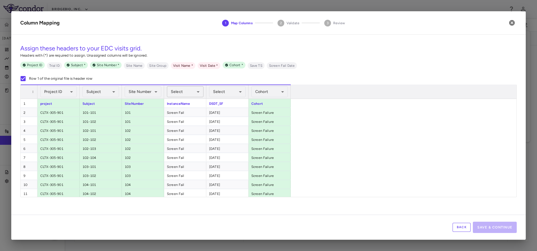
click at [180, 94] on body "Skip to sidebar Skip to main content BridgeBio, Inc. CLTX-305-901 Jun 2025 (Ope…" at bounding box center [268, 125] width 537 height 251
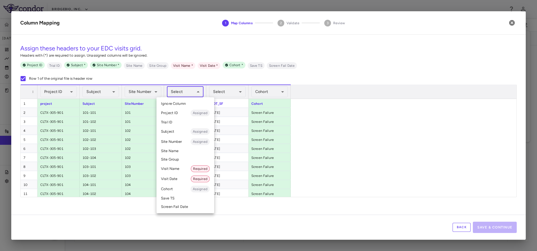
scroll to position [0, 149]
click at [169, 168] on li "Visit Name Required" at bounding box center [185, 168] width 58 height 10
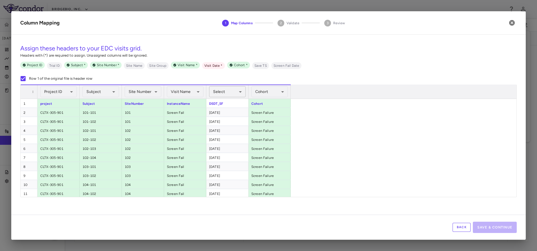
click at [226, 93] on body "Skip to sidebar Skip to main content BridgeBio, Inc. CLTX-305-901 Jun 2025 (Ope…" at bounding box center [268, 125] width 537 height 251
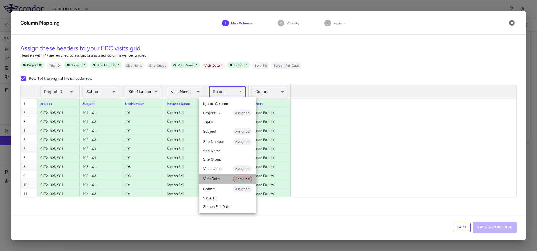
click at [219, 181] on li "Visit Date Required" at bounding box center [228, 179] width 58 height 10
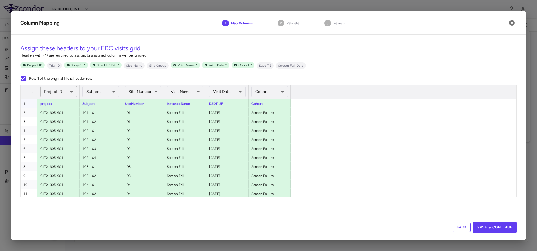
click at [62, 95] on body "Skip to sidebar Skip to main content BridgeBio, Inc. CLTX-305-901 Jun 2025 (Ope…" at bounding box center [268, 125] width 537 height 251
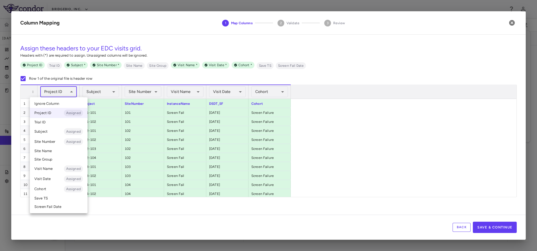
click at [53, 123] on li "Trial ID" at bounding box center [59, 122] width 58 height 8
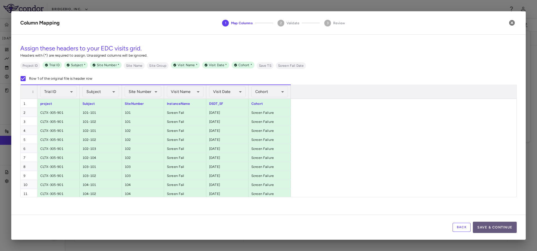
click at [499, 229] on button "Save & Continue" at bounding box center [495, 226] width 44 height 11
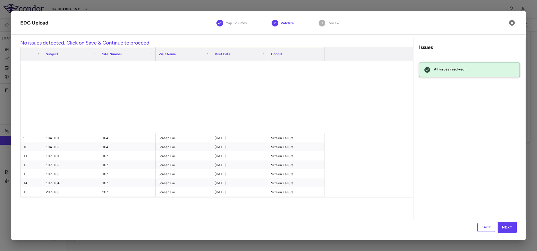
scroll to position [197, 0]
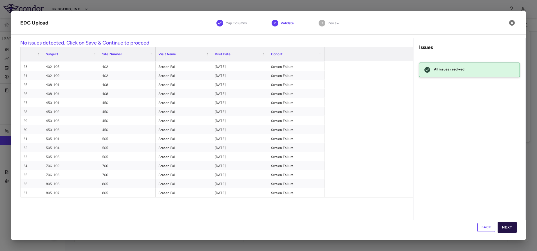
click at [507, 226] on button "Next" at bounding box center [506, 226] width 19 height 11
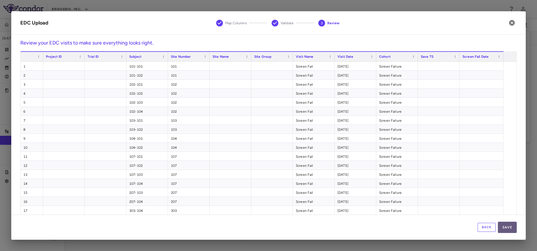
click at [512, 228] on button "Save" at bounding box center [507, 226] width 19 height 11
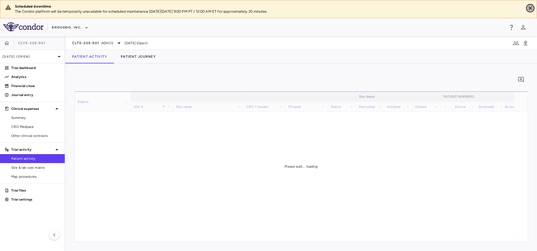
click at [531, 7] on icon "Close" at bounding box center [529, 7] width 3 height 3
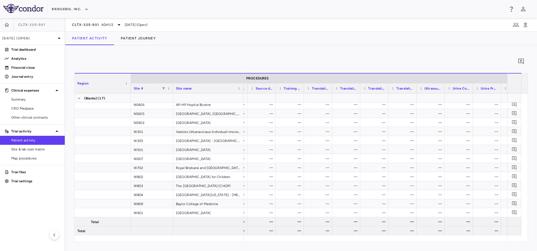
scroll to position [0, 1724]
click at [410, 232] on div "519" at bounding box center [409, 230] width 20 height 9
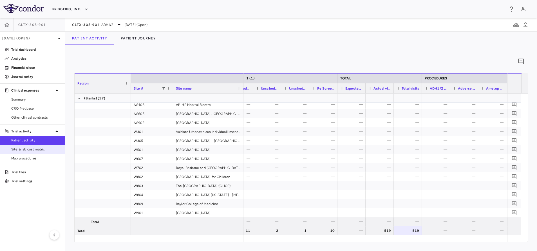
click at [38, 149] on span "Site & lab cost matrix" at bounding box center [35, 149] width 49 height 5
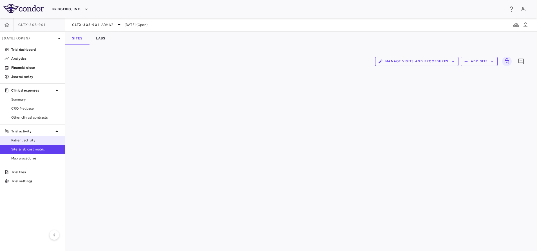
click at [30, 141] on span "Patient activity" at bounding box center [35, 140] width 49 height 5
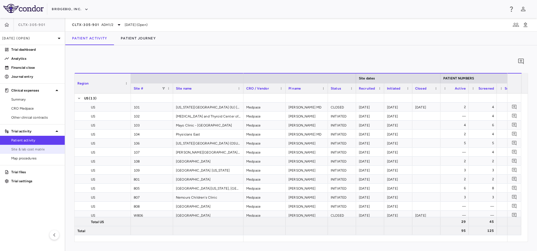
click at [34, 151] on span "Site & lab cost matrix" at bounding box center [35, 149] width 49 height 5
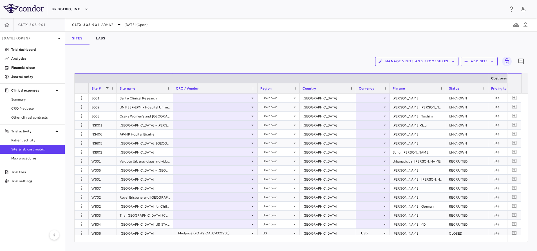
click at [426, 64] on button "Manage Visits and Procedures" at bounding box center [416, 61] width 83 height 9
drag, startPoint x: 20, startPoint y: 141, endPoint x: 24, endPoint y: 141, distance: 4.8
click at [21, 141] on div at bounding box center [268, 125] width 537 height 251
click at [31, 135] on div "Trial activity" at bounding box center [32, 131] width 65 height 10
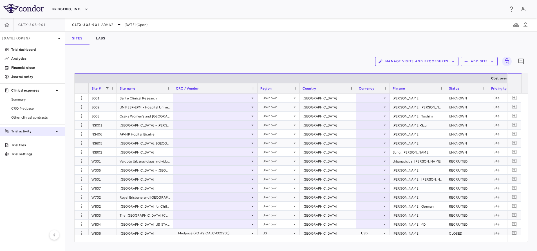
click at [32, 132] on p "Trial activity" at bounding box center [32, 131] width 42 height 5
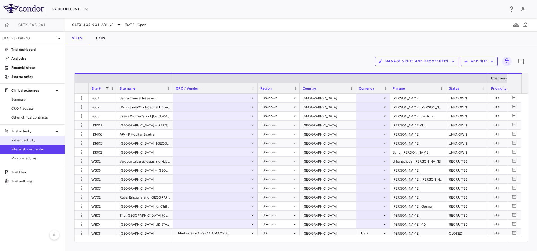
drag, startPoint x: 19, startPoint y: 139, endPoint x: 42, endPoint y: 141, distance: 23.7
click at [19, 140] on span "Patient activity" at bounding box center [35, 140] width 49 height 5
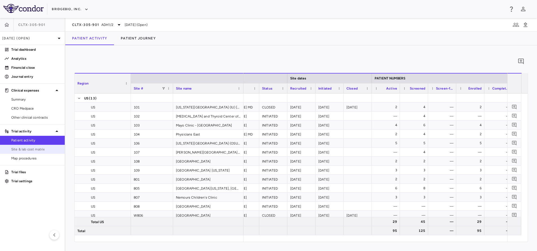
click at [25, 150] on span "Site & lab cost matrix" at bounding box center [35, 149] width 49 height 5
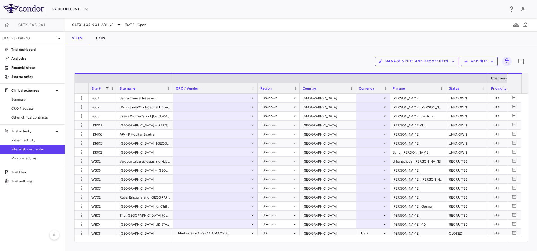
click at [404, 61] on button "Manage Visits and Procedures" at bounding box center [416, 61] width 83 height 9
click at [393, 72] on li "Visit Schedules" at bounding box center [411, 72] width 60 height 8
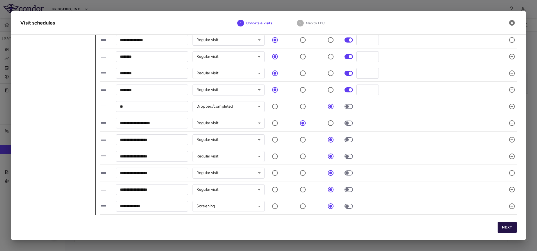
click at [503, 227] on button "Next" at bounding box center [506, 226] width 19 height 11
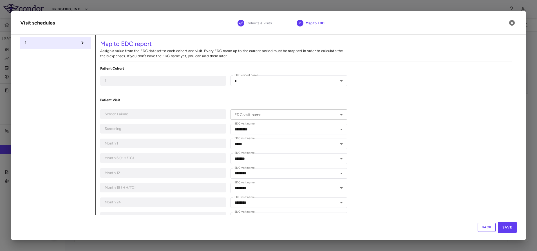
type input "*"
type input "*********"
type input "*****"
type input "*******"
type input "********"
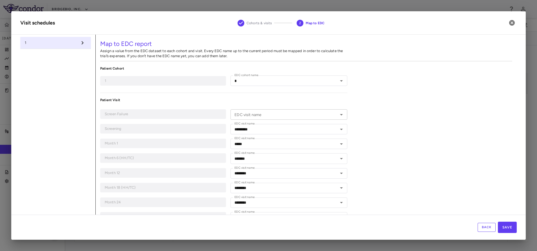
type input "********"
type input "**********"
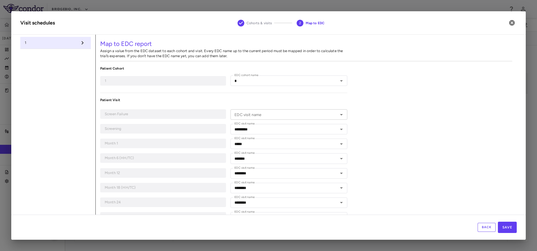
type input "**********"
click at [338, 116] on icon "Open" at bounding box center [341, 114] width 7 height 7
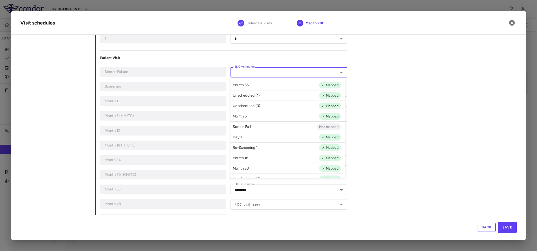
drag, startPoint x: 256, startPoint y: 128, endPoint x: 262, endPoint y: 128, distance: 5.6
click at [257, 128] on li "Screen Fail Not mapped" at bounding box center [287, 126] width 115 height 10
type input "**********"
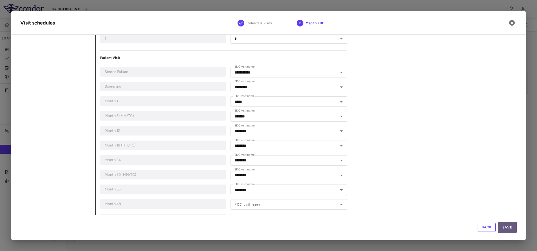
click at [507, 229] on button "Save" at bounding box center [507, 226] width 19 height 11
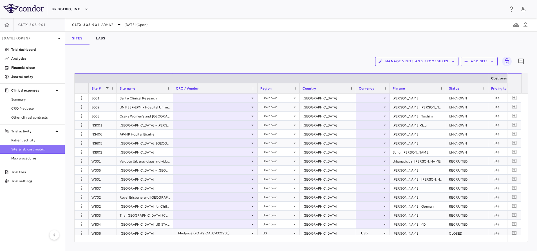
click at [28, 148] on span "Site & lab cost matrix" at bounding box center [35, 149] width 49 height 5
click at [23, 139] on span "Patient activity" at bounding box center [35, 140] width 49 height 5
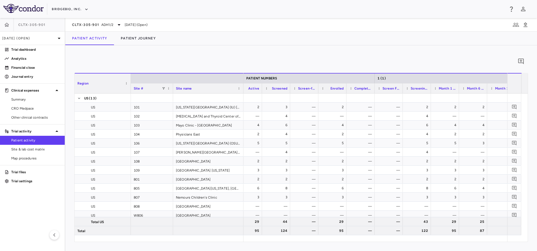
click at [432, 89] on div "Month 1 (Day 1)" at bounding box center [445, 88] width 28 height 10
drag, startPoint x: 430, startPoint y: 88, endPoint x: 454, endPoint y: 94, distance: 25.1
click at [454, 94] on div "Region Site # Site name Site dates PATIENT NUMBERS 1 (1)" at bounding box center [301, 157] width 453 height 169
drag, startPoint x: 318, startPoint y: 88, endPoint x: 322, endPoint y: 88, distance: 4.2
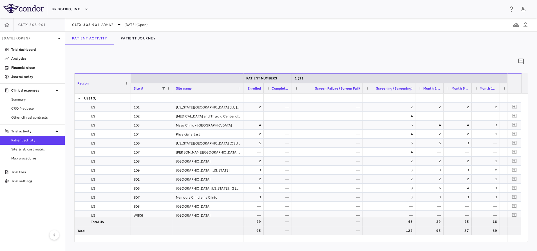
drag, startPoint x: 319, startPoint y: 87, endPoint x: 336, endPoint y: 100, distance: 20.9
click at [361, 87] on div at bounding box center [362, 88] width 2 height 10
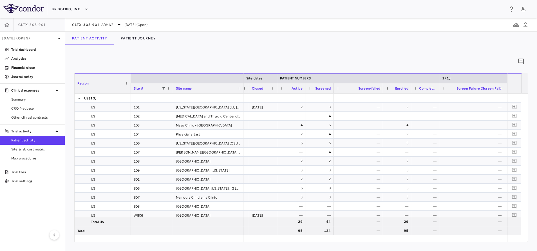
drag, startPoint x: 361, startPoint y: 87, endPoint x: 309, endPoint y: 183, distance: 109.6
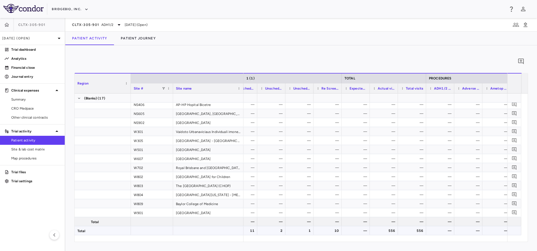
click at [411, 229] on div "556" at bounding box center [413, 230] width 20 height 9
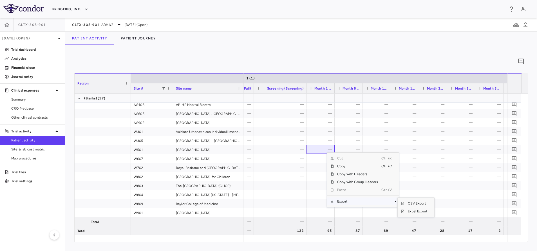
click at [353, 203] on span "Export" at bounding box center [358, 201] width 48 height 8
click at [375, 201] on span "Export" at bounding box center [358, 201] width 48 height 8
click at [410, 210] on span "Excel Export" at bounding box center [417, 211] width 26 height 8
drag, startPoint x: 226, startPoint y: 55, endPoint x: 206, endPoint y: 60, distance: 20.5
click at [226, 55] on div "0" at bounding box center [300, 61] width 453 height 14
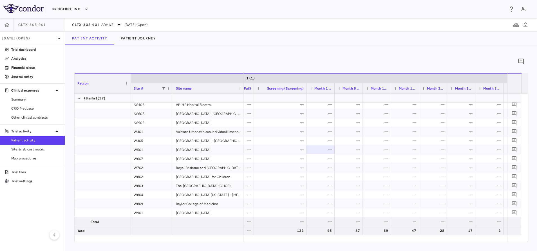
drag, startPoint x: 30, startPoint y: 151, endPoint x: 18, endPoint y: 163, distance: 16.3
click at [30, 151] on span "Site & lab cost matrix" at bounding box center [35, 149] width 49 height 5
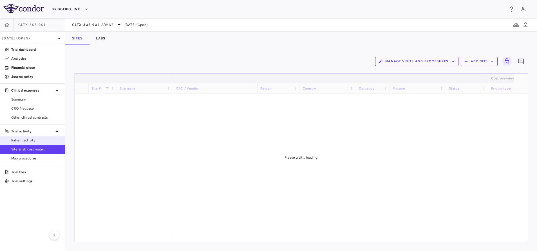
click at [33, 138] on span "Patient activity" at bounding box center [35, 140] width 49 height 5
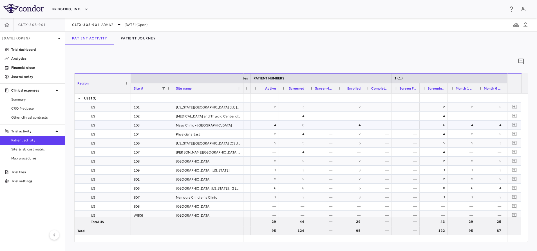
scroll to position [0, 190]
click at [401, 86] on span "Screen Failure (Screen Fail)" at bounding box center [404, 88] width 17 height 4
click at [399, 86] on div "Screen Failure (Screen Fail) 1" at bounding box center [404, 88] width 17 height 7
click at [402, 90] on span "Screen Failure (Screen Fail)" at bounding box center [407, 88] width 12 height 4
drag, startPoint x: 416, startPoint y: 87, endPoint x: 453, endPoint y: 92, distance: 37.2
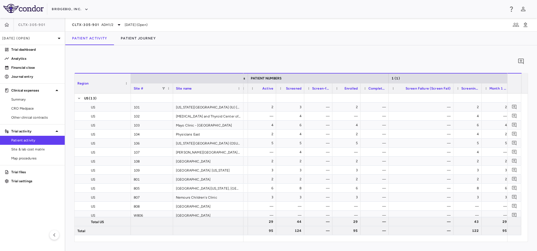
click at [453, 92] on div at bounding box center [453, 88] width 2 height 10
click at [255, 53] on div "0 Press ENTER to sort. Press ALT DOWN to open column menu Region Drag here to s…" at bounding box center [300, 147] width 471 height 205
click at [526, 24] on icon "button" at bounding box center [525, 24] width 7 height 7
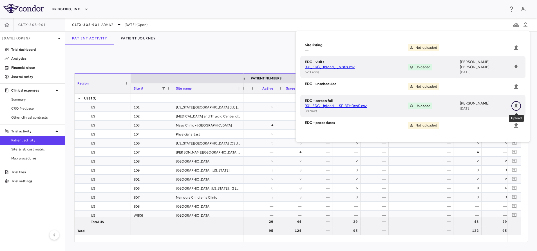
click at [515, 106] on icon "Upload" at bounding box center [516, 105] width 4 height 5
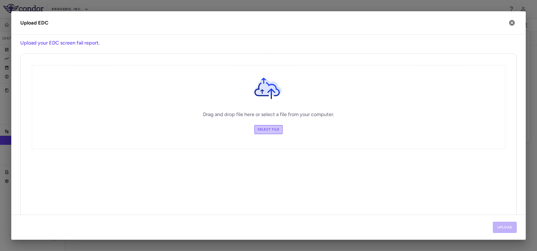
click at [274, 129] on label "Select file" at bounding box center [268, 129] width 28 height 9
click at [0, 0] on input "Select file" at bounding box center [0, 0] width 0 height 0
click at [509, 228] on button "Upload" at bounding box center [505, 226] width 24 height 11
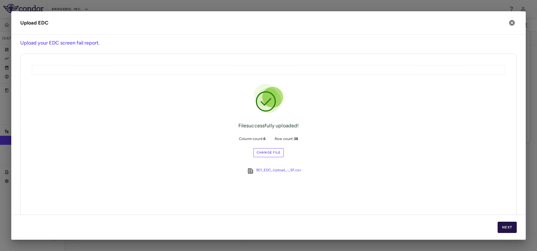
click at [510, 226] on button "Next" at bounding box center [506, 226] width 19 height 11
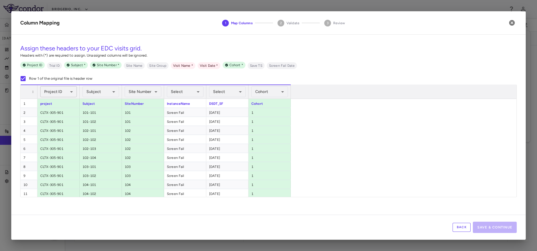
click at [66, 94] on body "Skip to sidebar Skip to main content BridgeBio, Inc. CLTX-305-901 Jun 2025 (Ope…" at bounding box center [268, 125] width 537 height 251
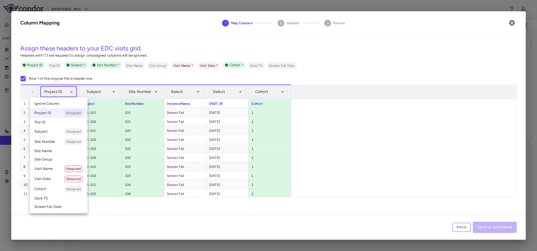
click at [49, 121] on li "Trial ID" at bounding box center [59, 122] width 58 height 8
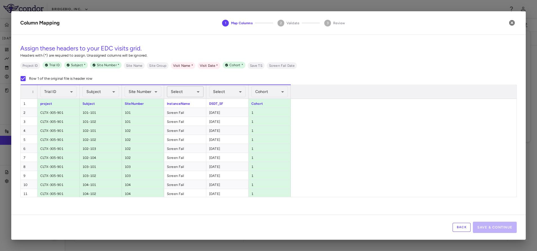
click at [192, 90] on body "Skip to sidebar Skip to main content BridgeBio, Inc. CLTX-305-901 Jun 2025 (Ope…" at bounding box center [268, 125] width 537 height 251
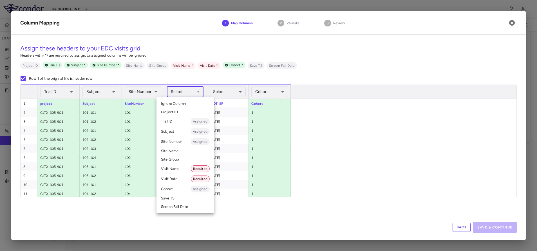
drag, startPoint x: 174, startPoint y: 168, endPoint x: 181, endPoint y: 145, distance: 23.4
click at [174, 168] on li "Visit Name Required" at bounding box center [185, 168] width 58 height 10
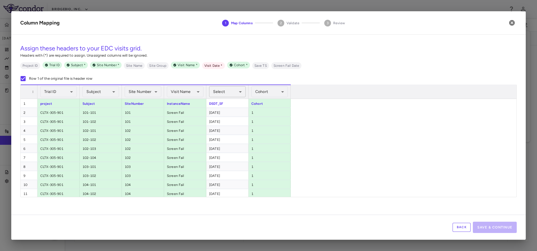
click at [222, 93] on body "Skip to sidebar Skip to main content BridgeBio, Inc. CLTX-305-901 Jun 2025 (Ope…" at bounding box center [268, 125] width 537 height 251
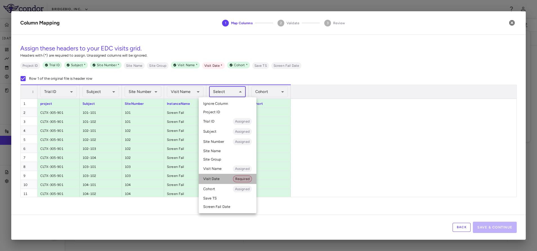
click at [218, 179] on li "Visit Date Required" at bounding box center [228, 179] width 58 height 10
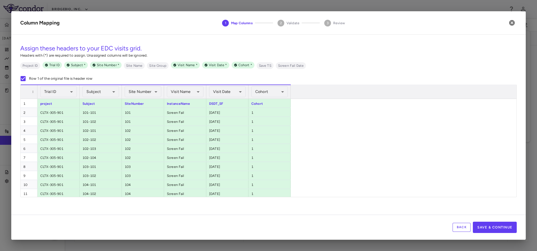
drag, startPoint x: 391, startPoint y: 131, endPoint x: 444, endPoint y: 165, distance: 62.7
click at [497, 228] on button "Save & Continue" at bounding box center [495, 226] width 44 height 11
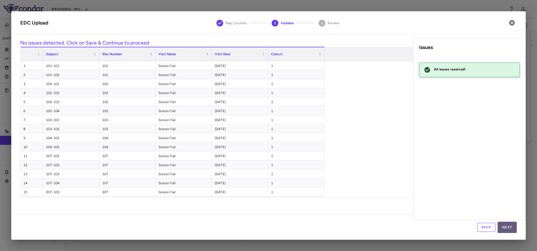
click at [505, 227] on button "Next" at bounding box center [506, 226] width 19 height 11
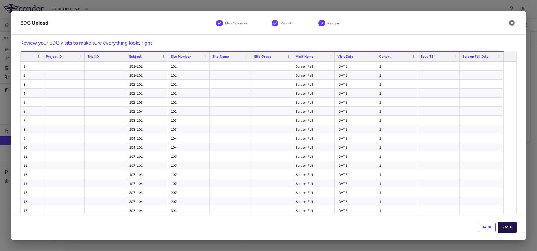
click at [505, 226] on button "Save" at bounding box center [507, 226] width 19 height 11
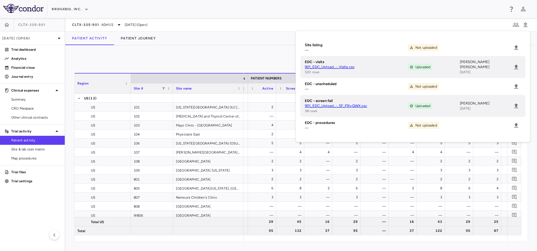
click at [222, 59] on div "0" at bounding box center [300, 61] width 453 height 14
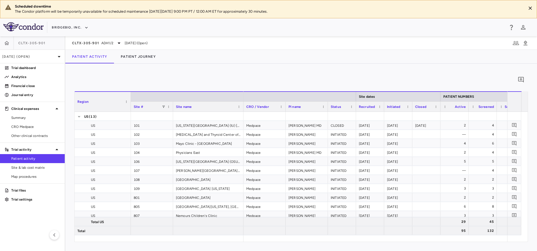
drag, startPoint x: 31, startPoint y: 169, endPoint x: 392, endPoint y: 156, distance: 360.6
click at [31, 169] on span "Site & lab cost matrix" at bounding box center [35, 167] width 49 height 5
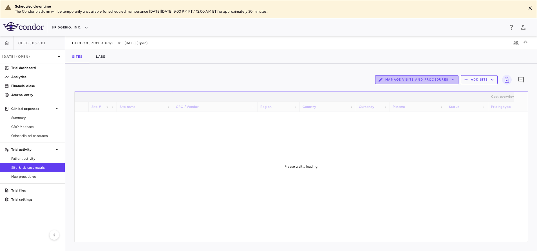
click at [440, 82] on button "Manage Visits and Procedures" at bounding box center [416, 79] width 83 height 9
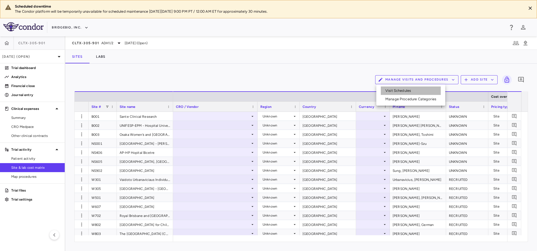
click at [393, 93] on li "Visit Schedules" at bounding box center [411, 90] width 60 height 8
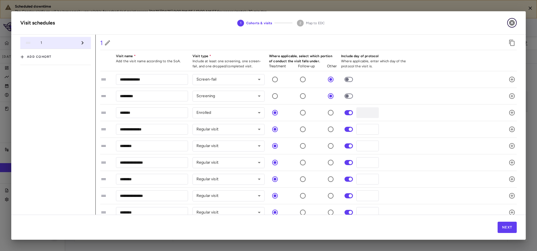
click at [510, 24] on icon "button" at bounding box center [512, 23] width 6 height 6
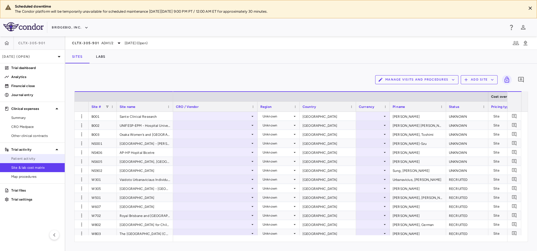
click at [31, 157] on span "Patient activity" at bounding box center [35, 158] width 49 height 5
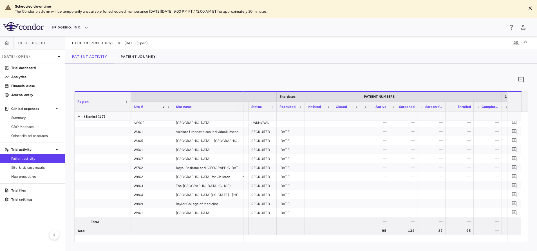
scroll to position [0, 101]
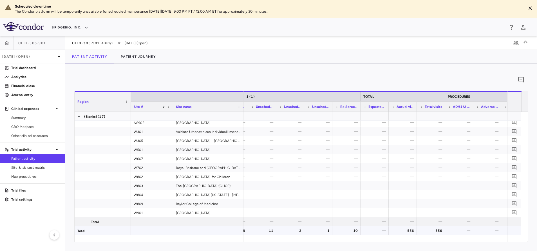
click at [441, 233] on div "556" at bounding box center [432, 230] width 20 height 9
click at [39, 166] on span "Site & lab cost matrix" at bounding box center [35, 167] width 49 height 5
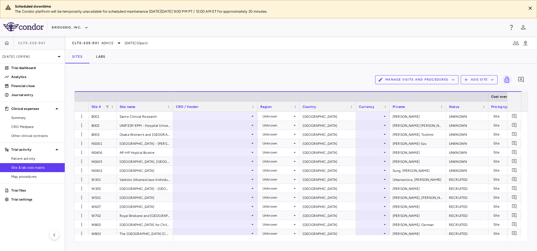
click at [435, 78] on button "Manage Visits and Procedures" at bounding box center [416, 79] width 83 height 9
click at [401, 89] on li "Visit Schedules" at bounding box center [411, 90] width 60 height 8
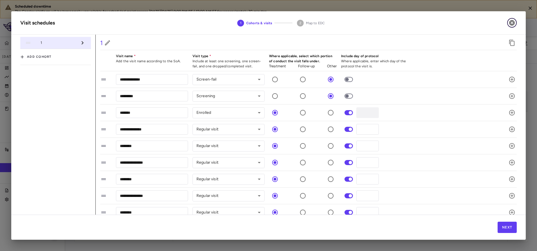
click at [512, 23] on icon "button" at bounding box center [512, 23] width 6 height 6
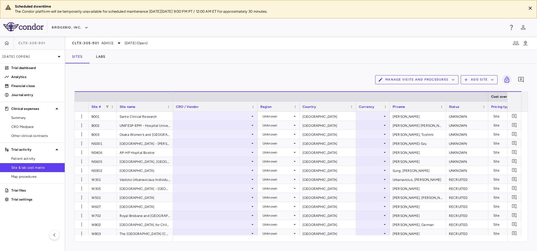
click at [258, 66] on div "Manage Visits and Procedures Add Site 0 Drag here to set row groups Drag here t…" at bounding box center [300, 157] width 471 height 187
